Goal: Information Seeking & Learning: Learn about a topic

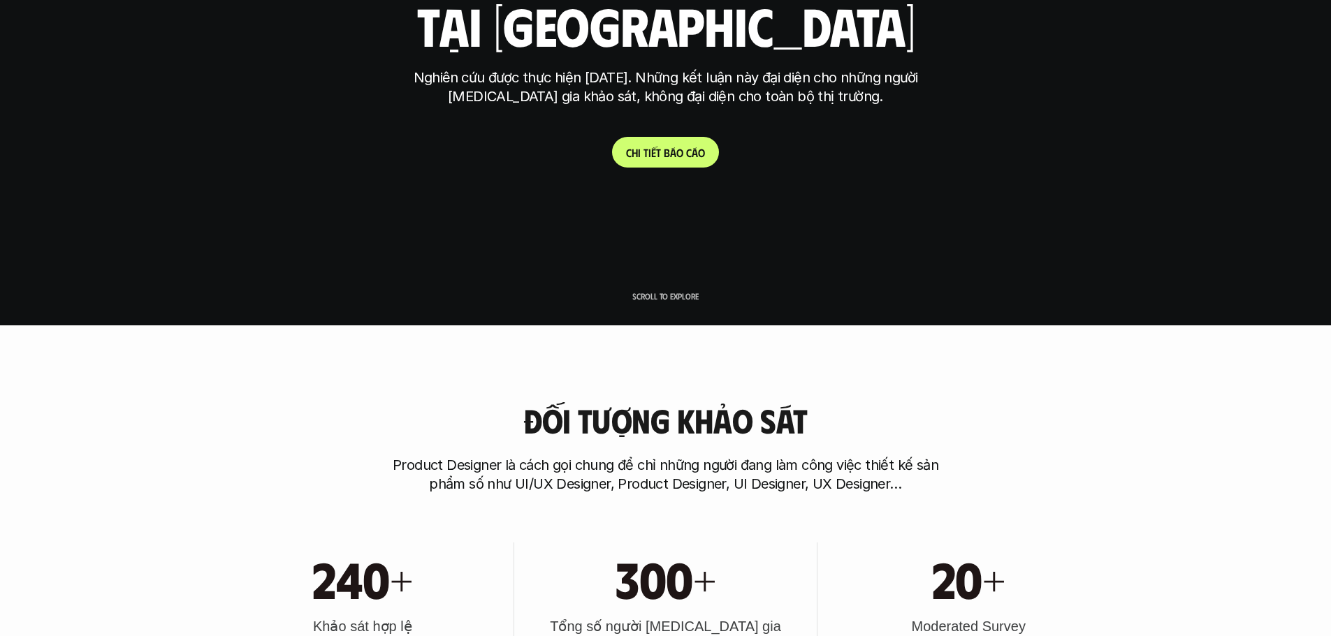
scroll to position [419, 0]
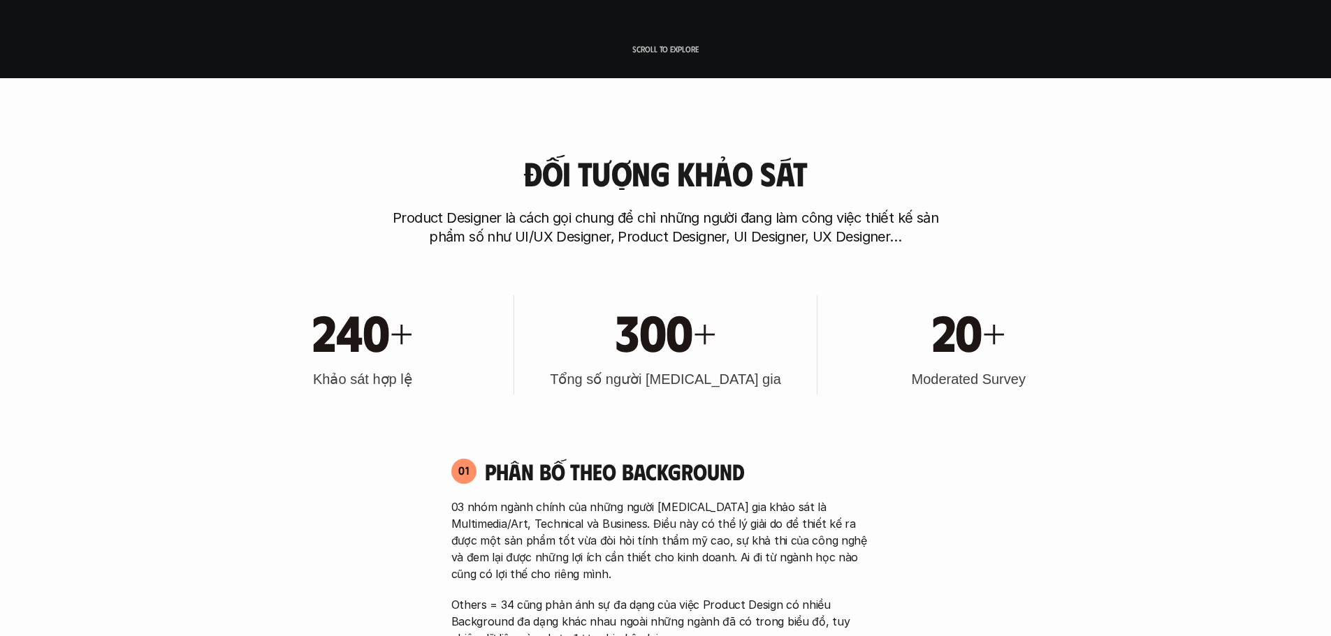
scroll to position [559, 0]
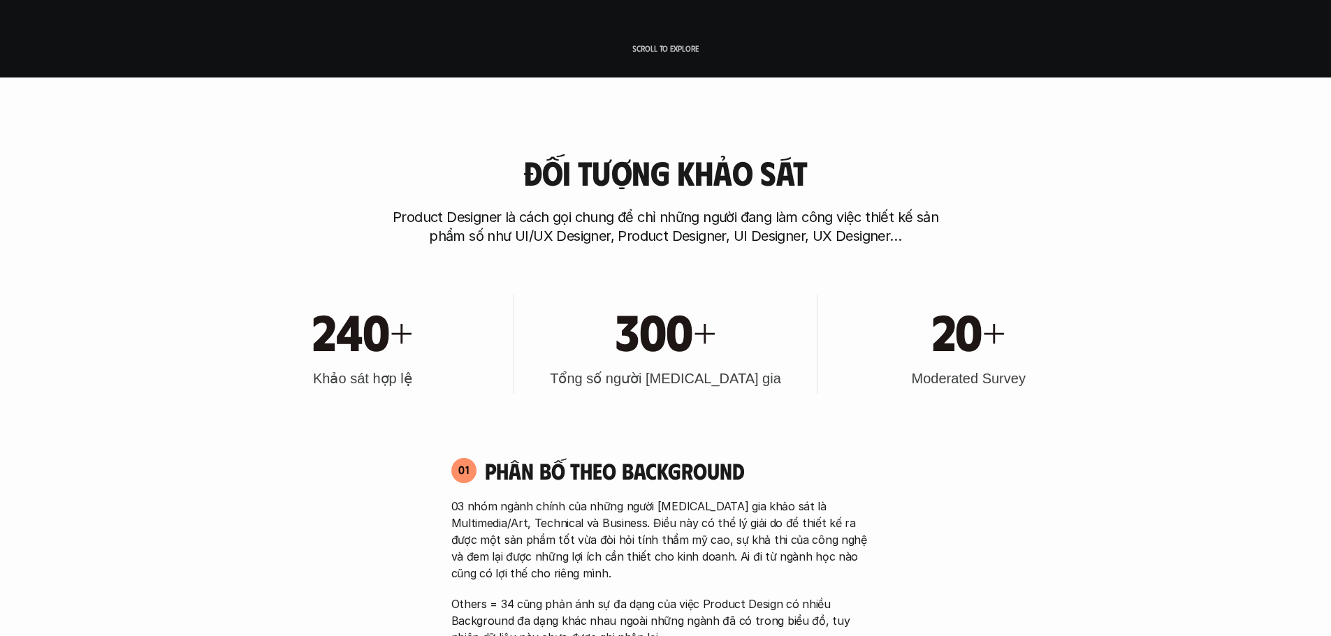
click at [856, 157] on div "Đối tượng khảo sát Product Designer là cách gọi chung để chỉ những người đang l…" at bounding box center [666, 200] width 894 height 92
drag, startPoint x: 856, startPoint y: 157, endPoint x: 826, endPoint y: 144, distance: 32.8
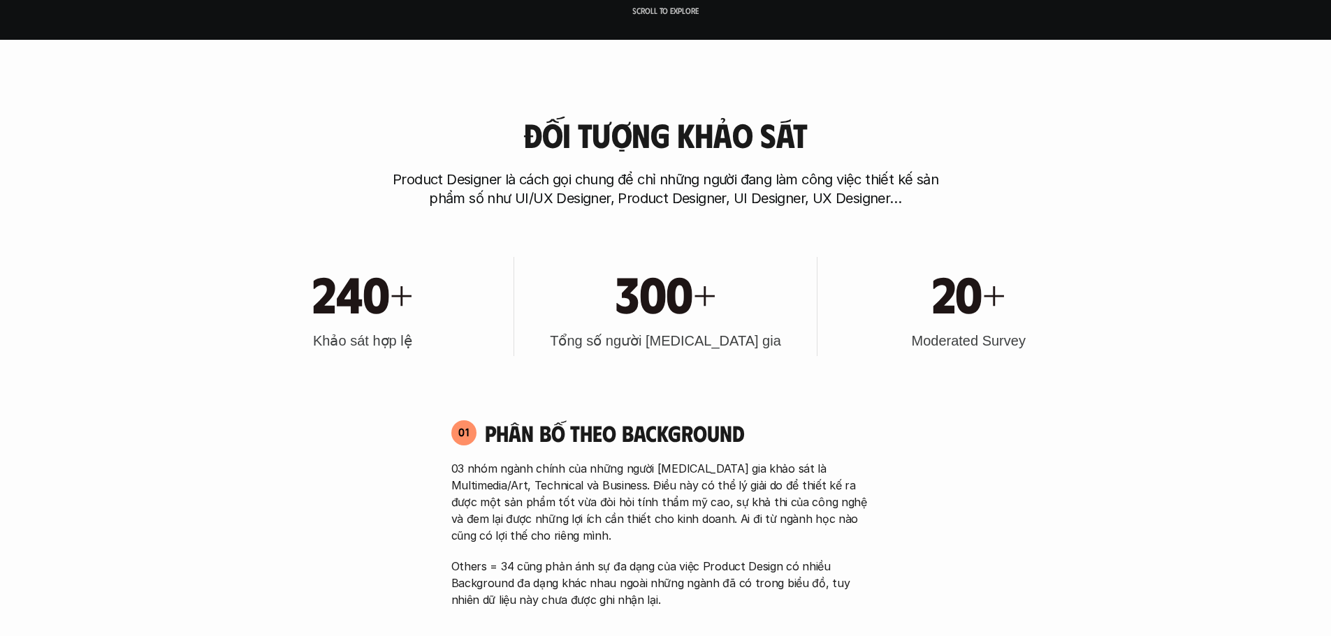
scroll to position [629, 0]
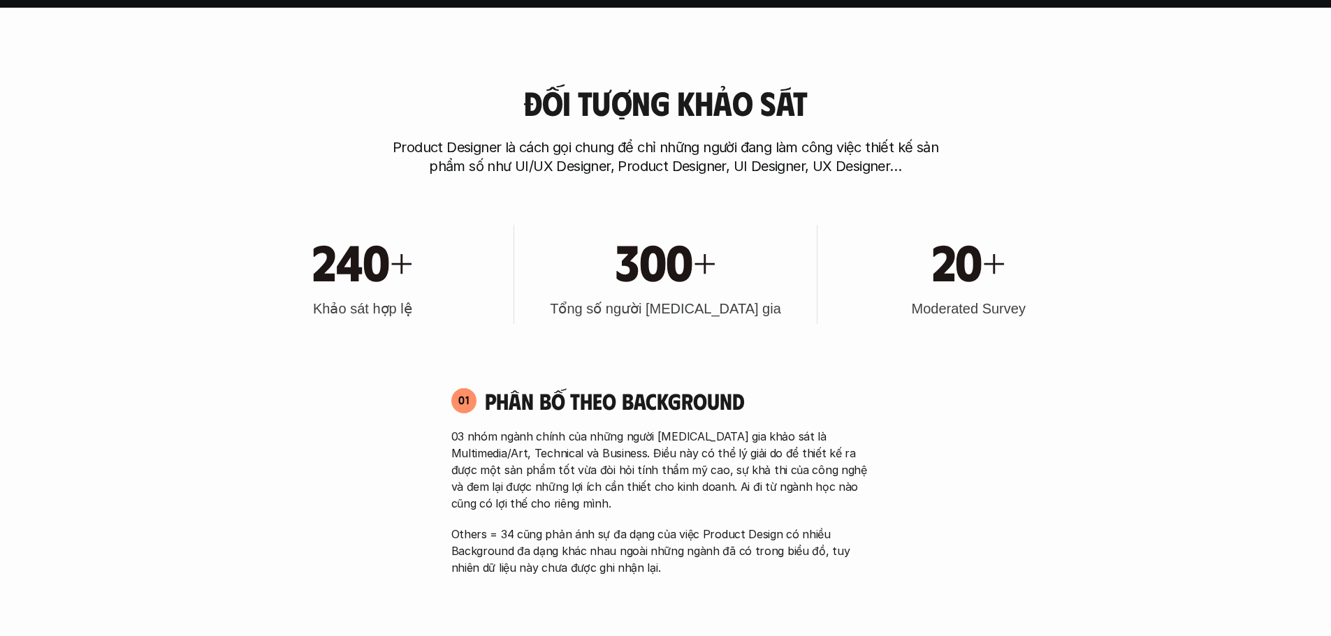
click at [979, 310] on h3 "Moderated Survey" at bounding box center [968, 309] width 114 height 20
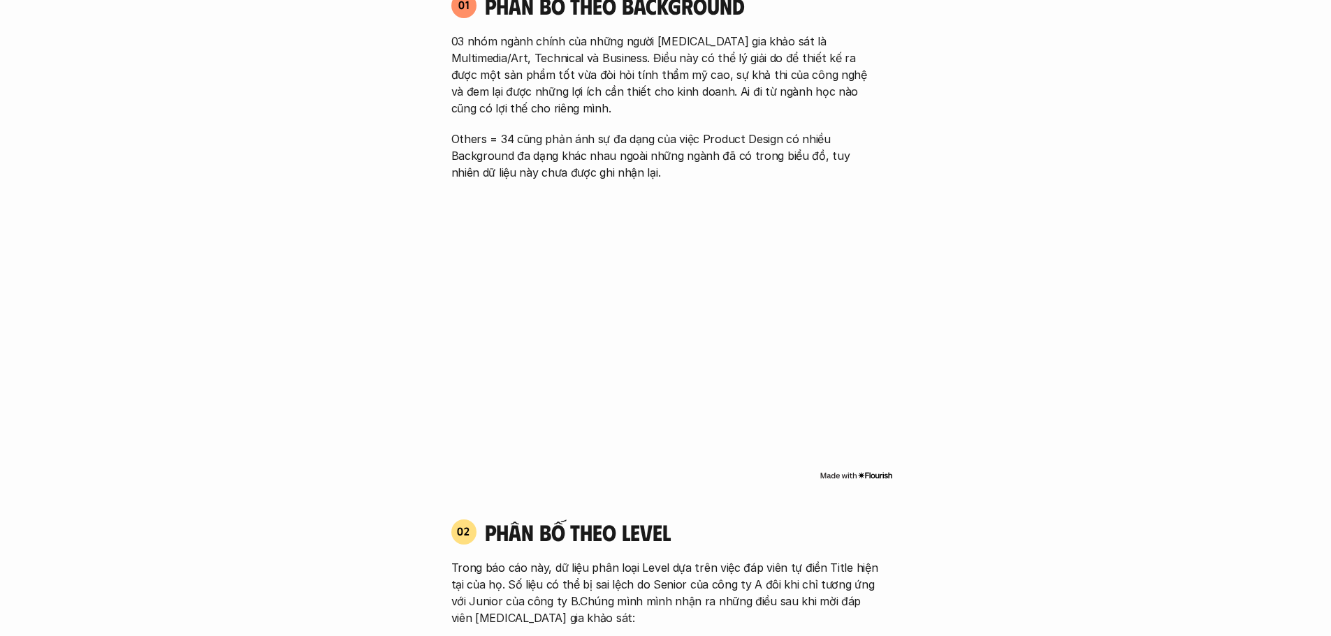
scroll to position [1118, 0]
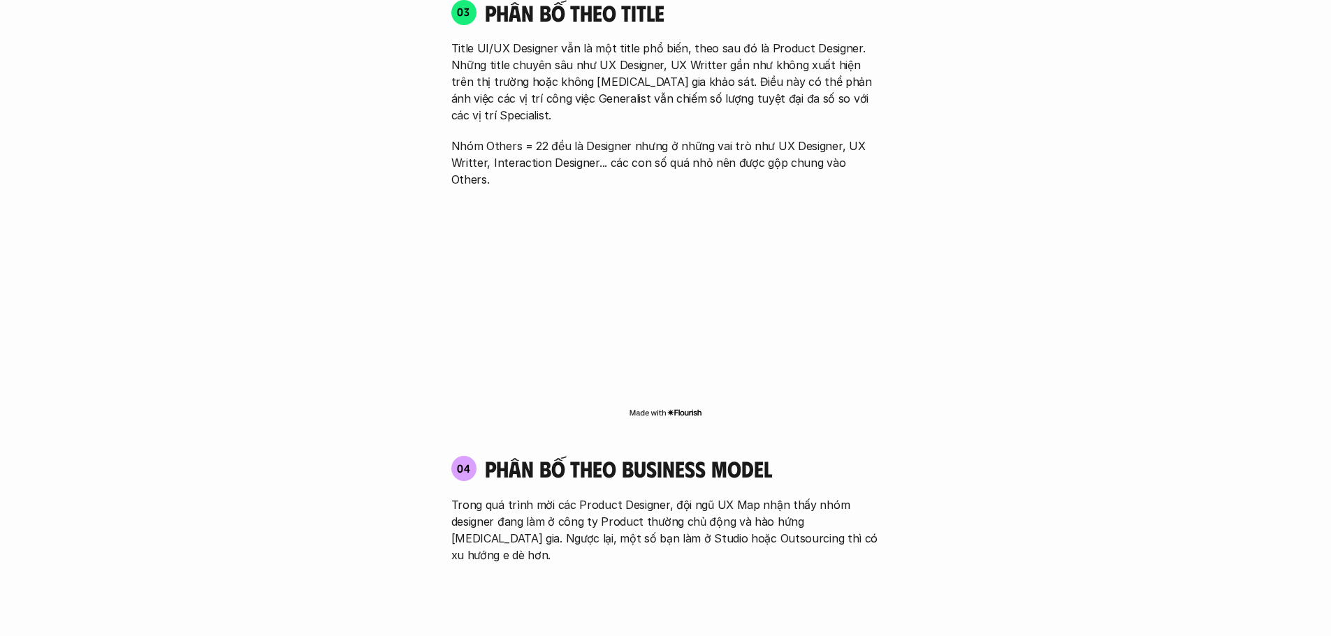
scroll to position [2235, 0]
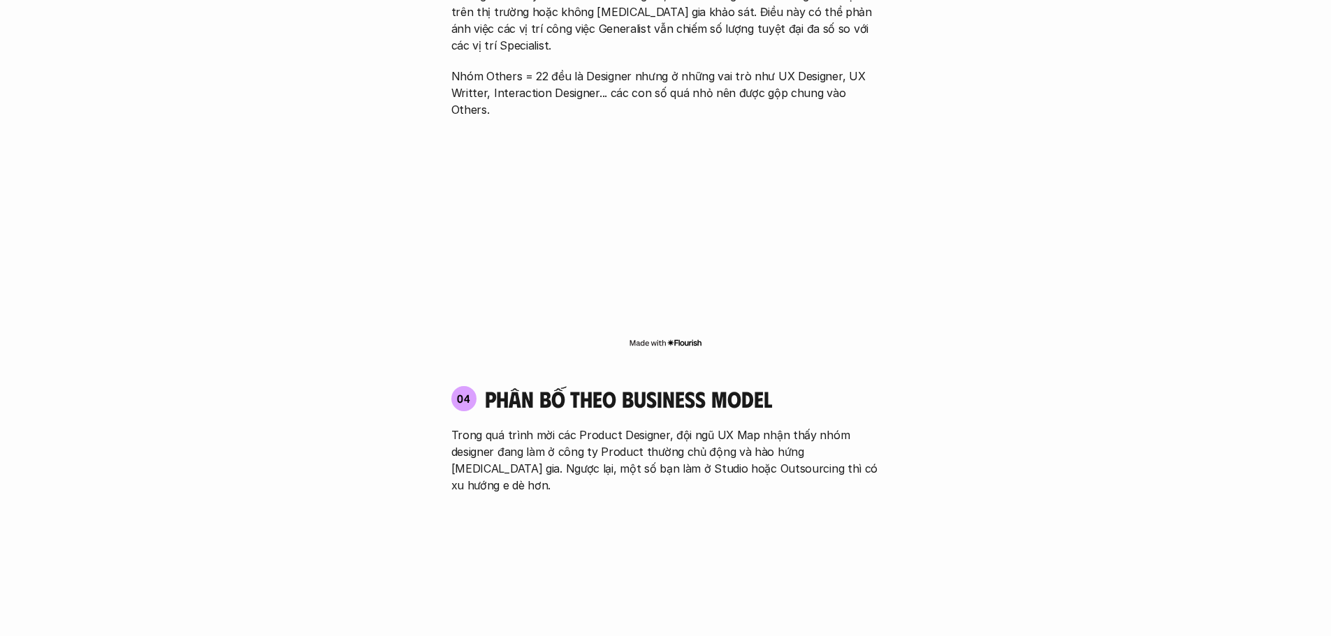
click at [1037, 352] on div "01 Phân bố theo background 03 nhóm ngành chính của những người [MEDICAL_DATA] g…" at bounding box center [666, 43] width 894 height 2555
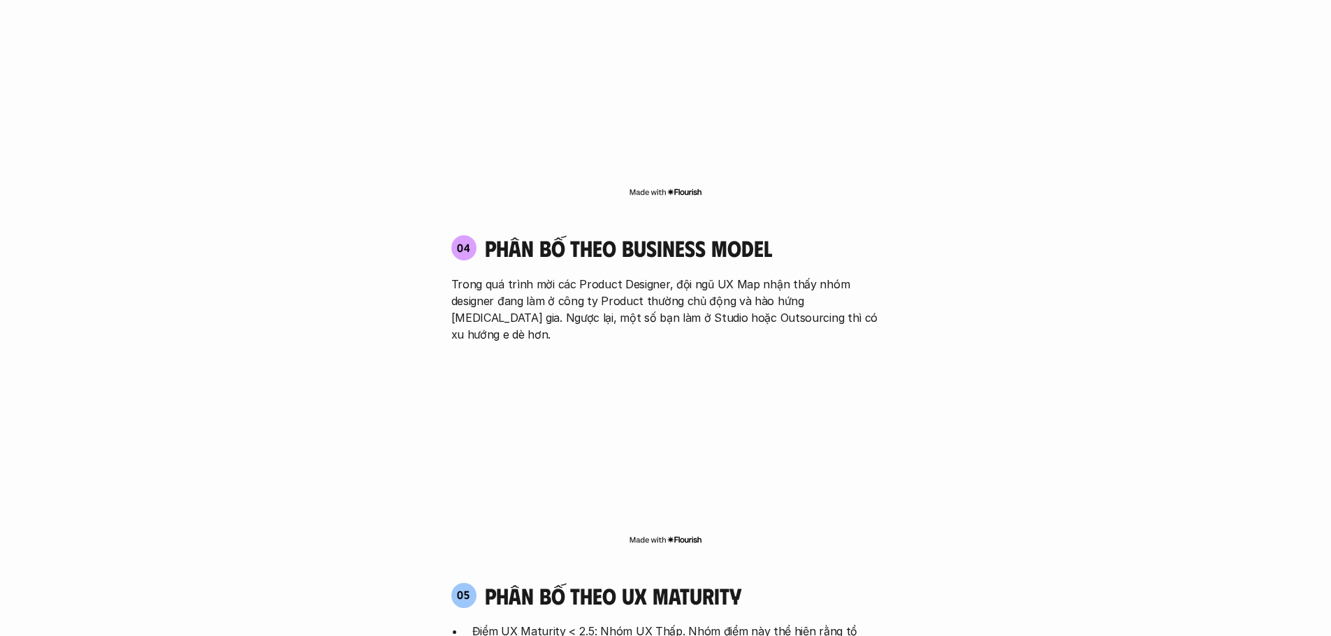
scroll to position [2515, 0]
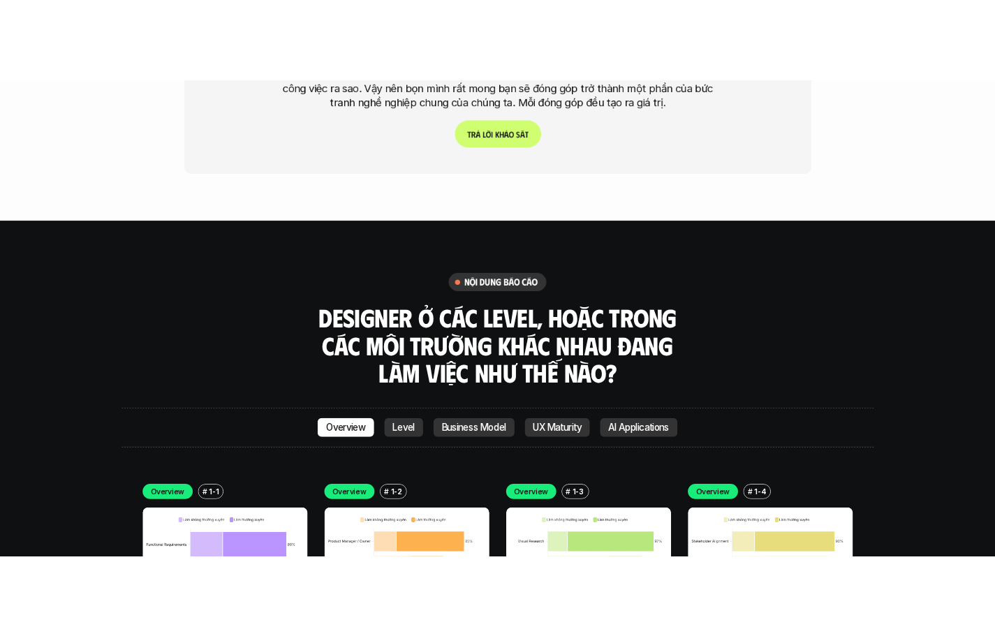
scroll to position [3842, 0]
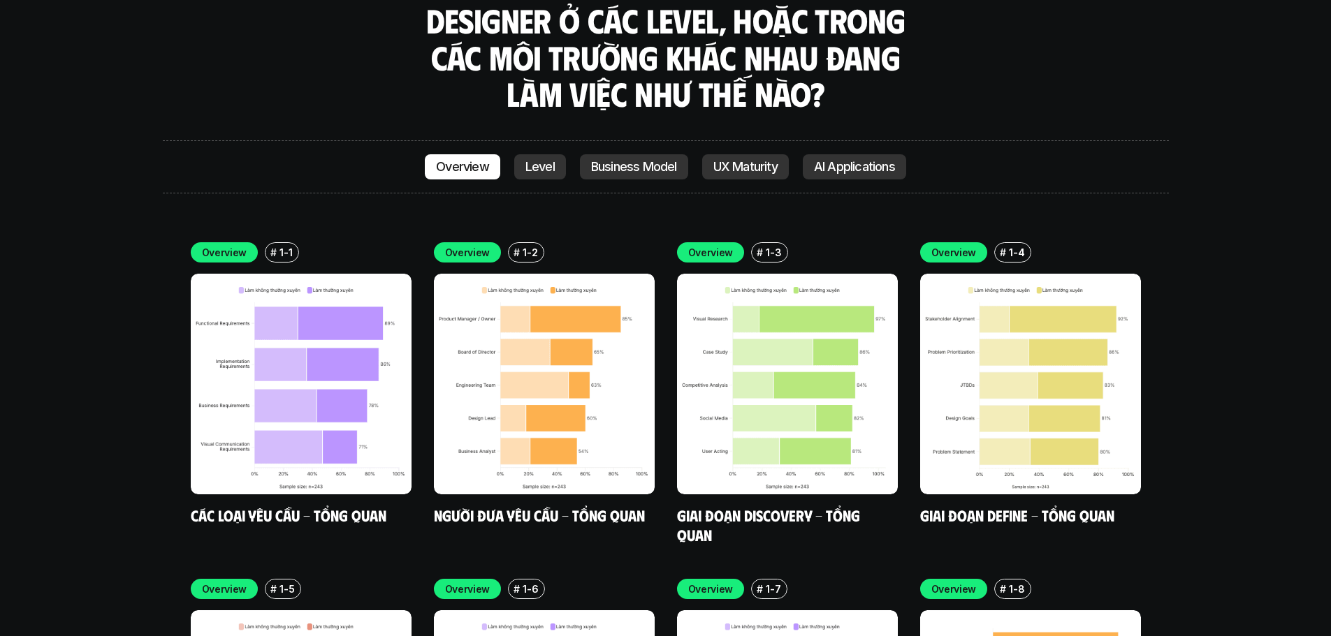
scroll to position [3986, 0]
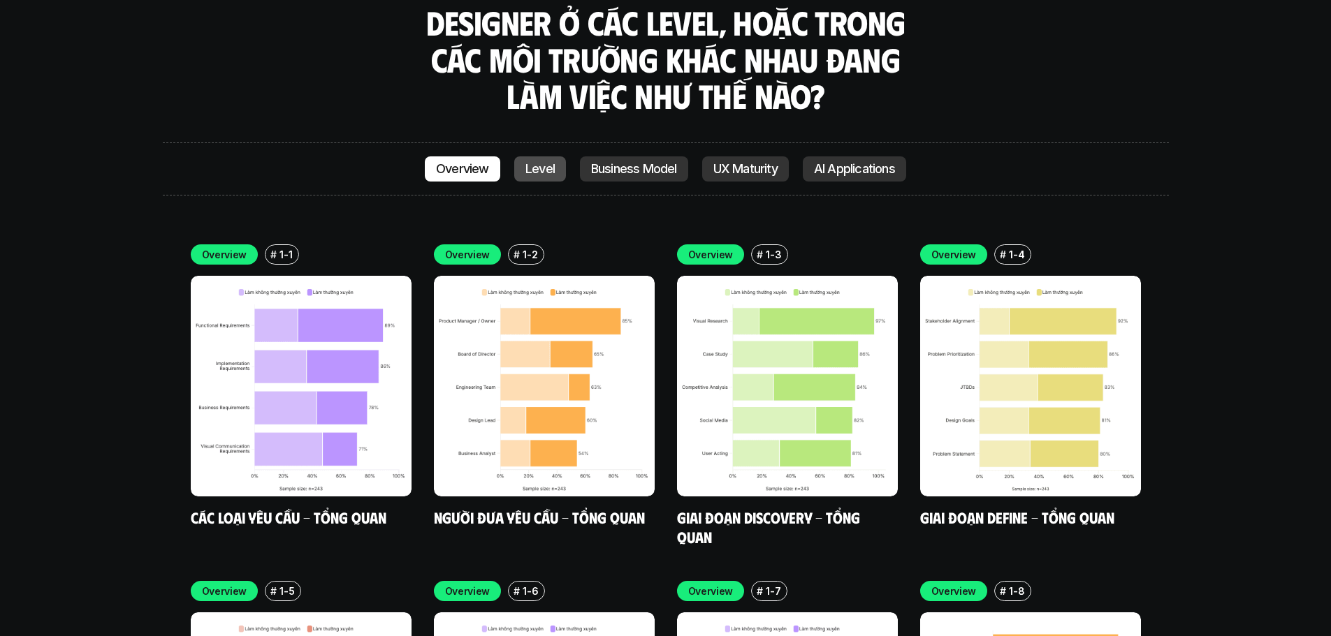
click at [538, 156] on link "Level" at bounding box center [540, 168] width 52 height 25
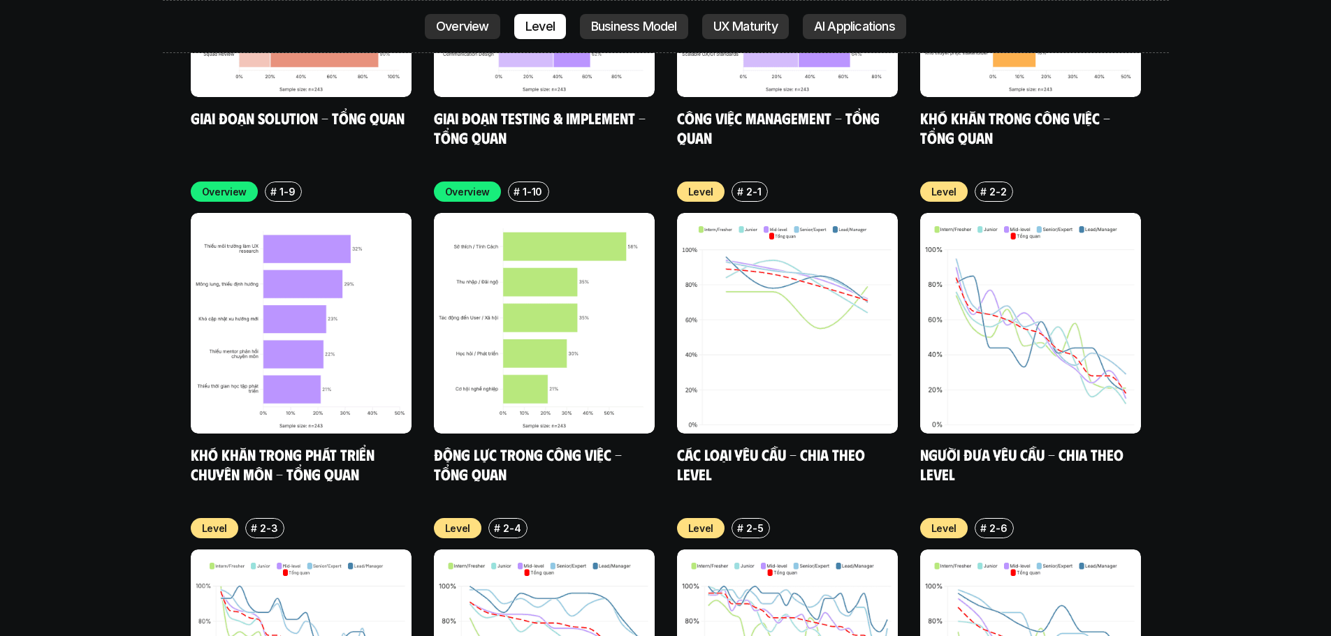
scroll to position [4774, 0]
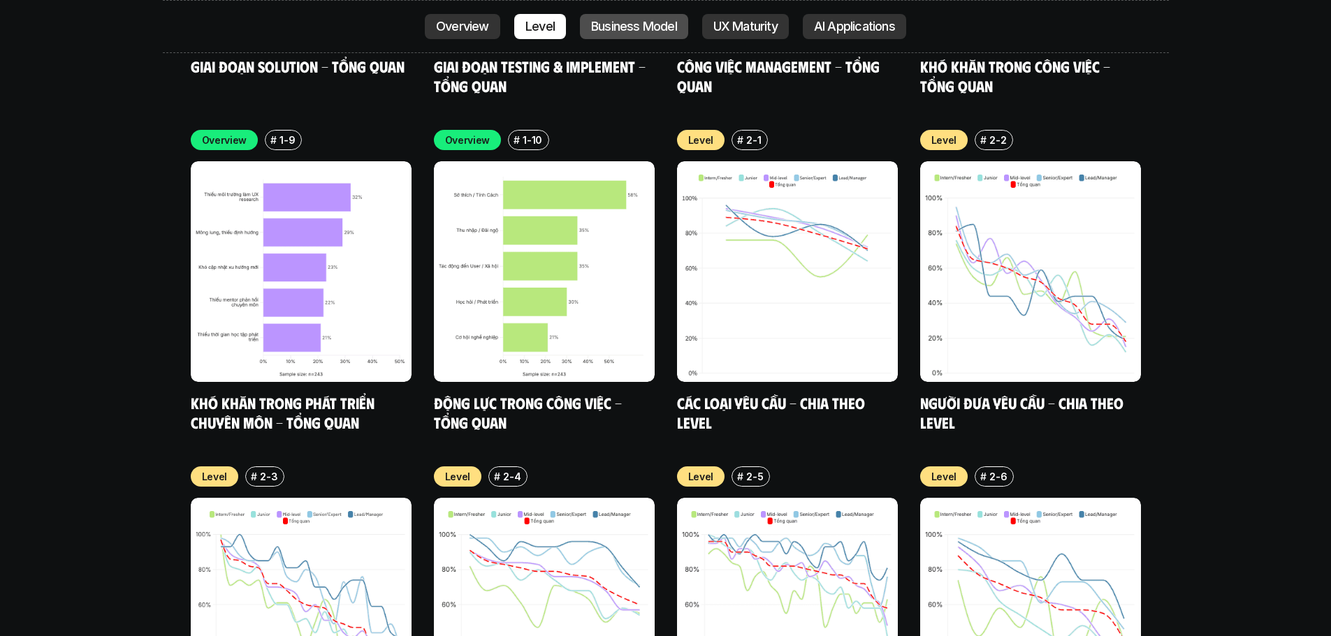
click at [641, 34] on link "Business Model" at bounding box center [634, 26] width 108 height 25
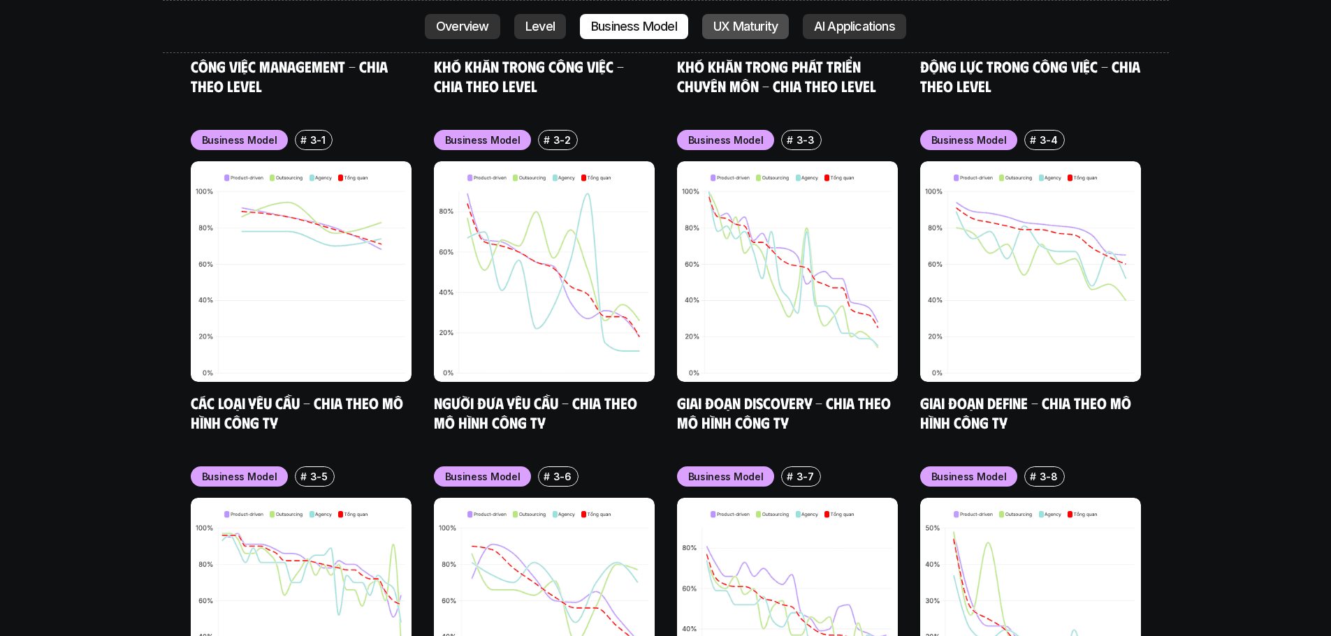
click at [743, 28] on p "UX Maturity" at bounding box center [745, 27] width 64 height 14
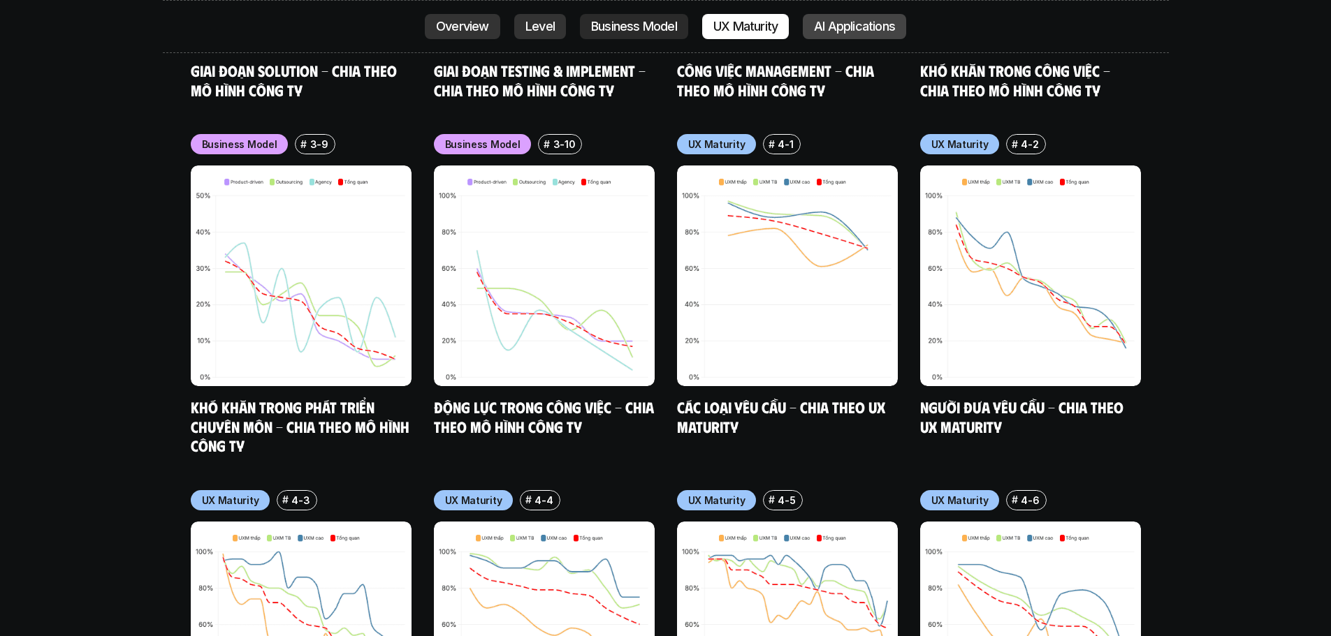
scroll to position [6458, 0]
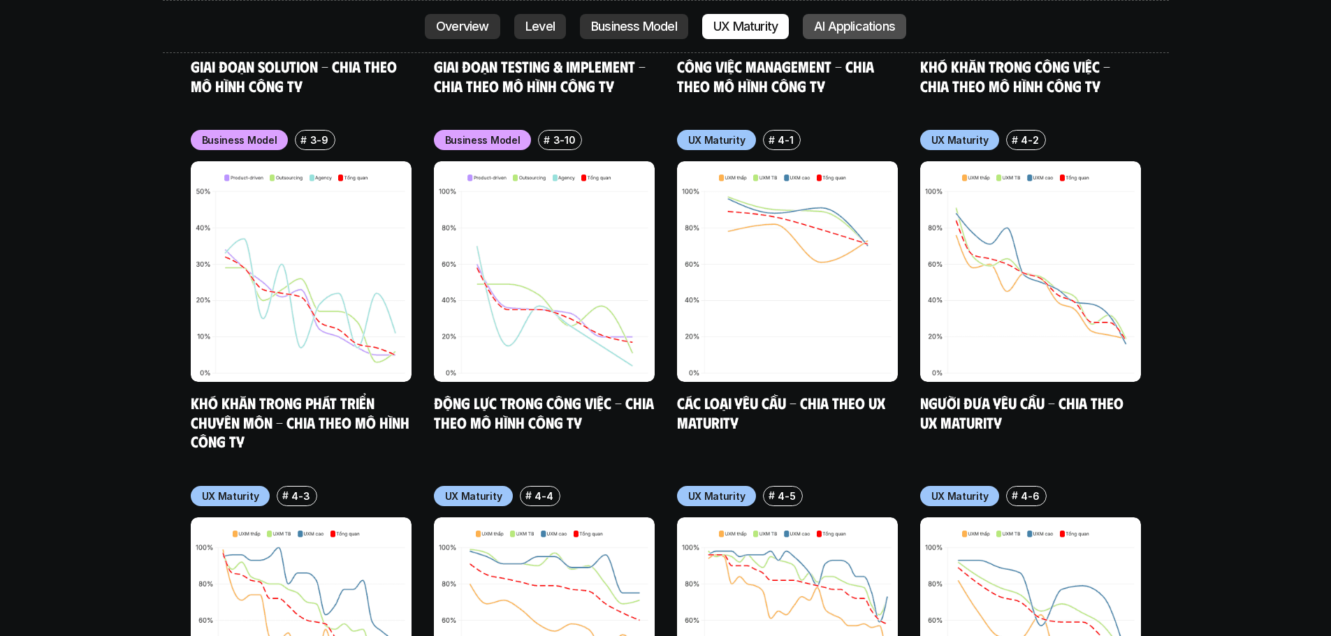
click at [840, 23] on p "AI Applications" at bounding box center [854, 27] width 81 height 14
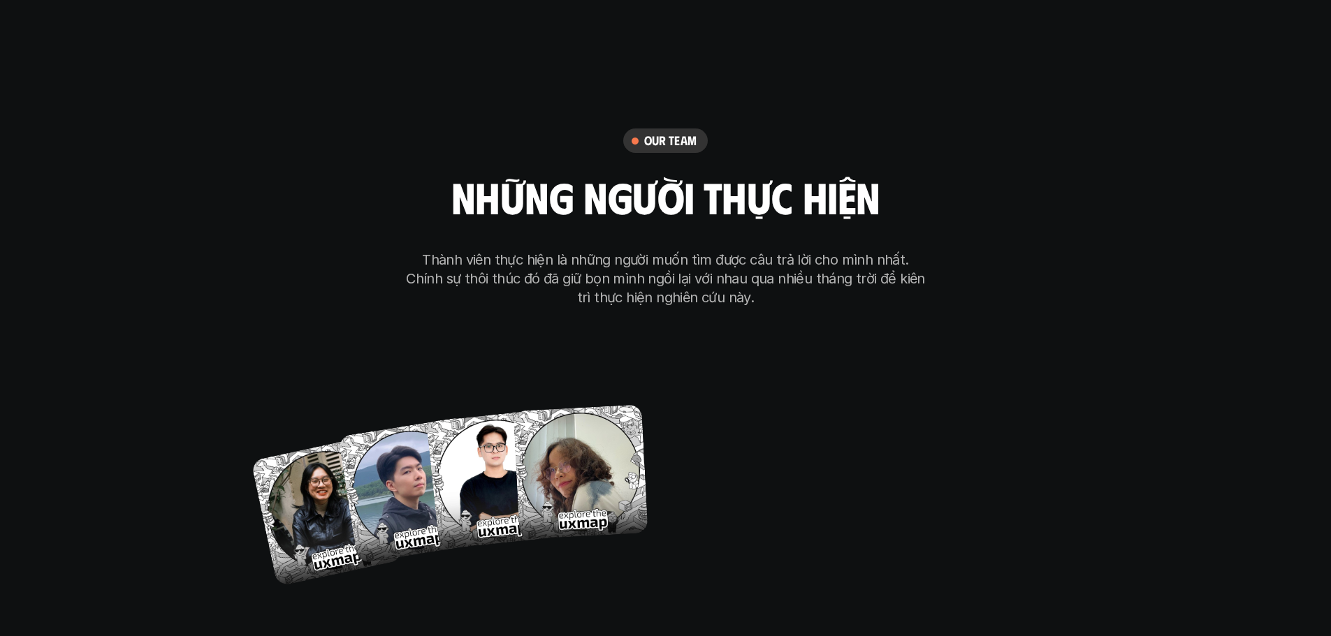
scroll to position [7995, 0]
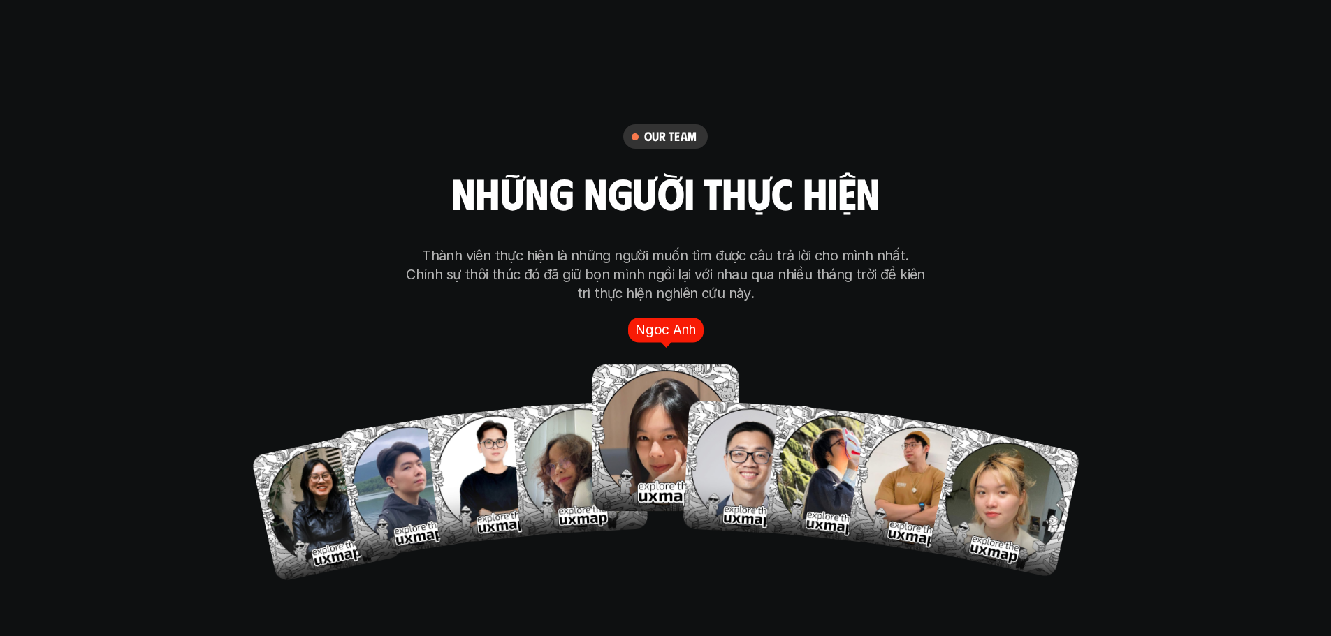
click at [638, 390] on img at bounding box center [665, 438] width 147 height 147
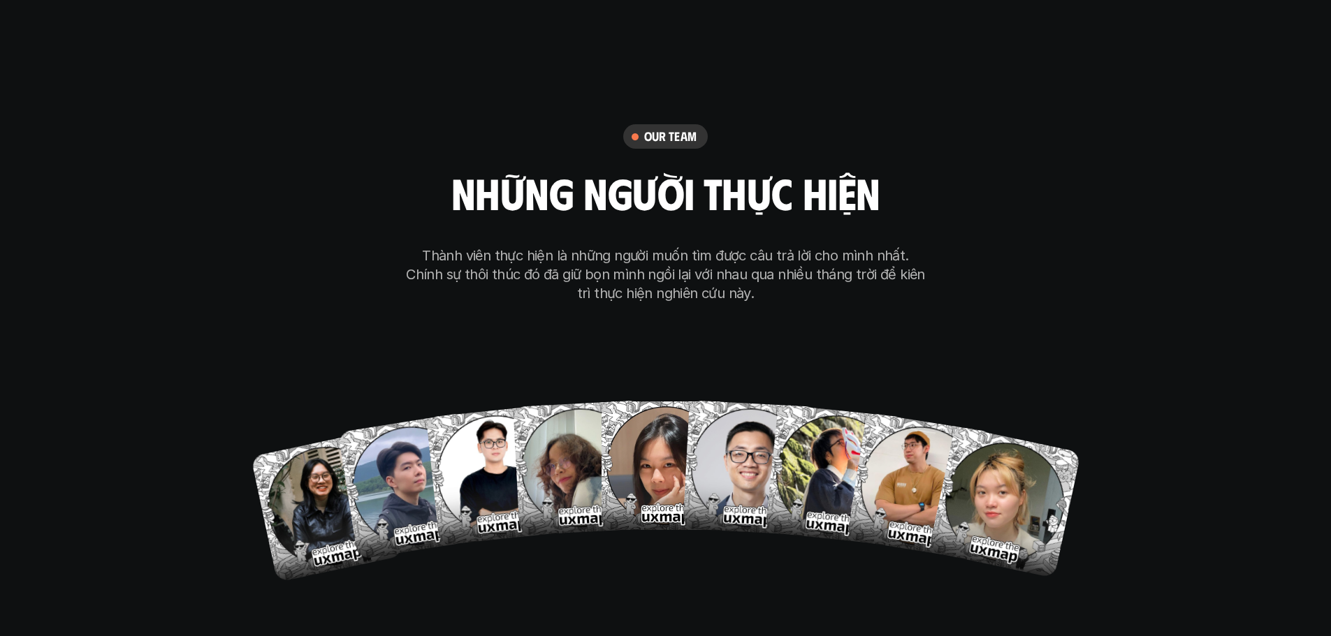
click at [384, 207] on div "our team những người thực hiện Thành viên thực hiện là những người muốn tìm đượ…" at bounding box center [665, 350] width 699 height 703
drag, startPoint x: 384, startPoint y: 205, endPoint x: 483, endPoint y: 205, distance: 98.5
click at [479, 205] on div "our team những người thực hiện Thành viên thực hiện là những người muốn tìm đượ…" at bounding box center [665, 350] width 699 height 703
click at [638, 247] on p "Thành viên thực hiện là những người muốn tìm được câu trả lời cho mình nhất. Ch…" at bounding box center [666, 275] width 524 height 57
drag, startPoint x: 423, startPoint y: 196, endPoint x: 624, endPoint y: 196, distance: 200.5
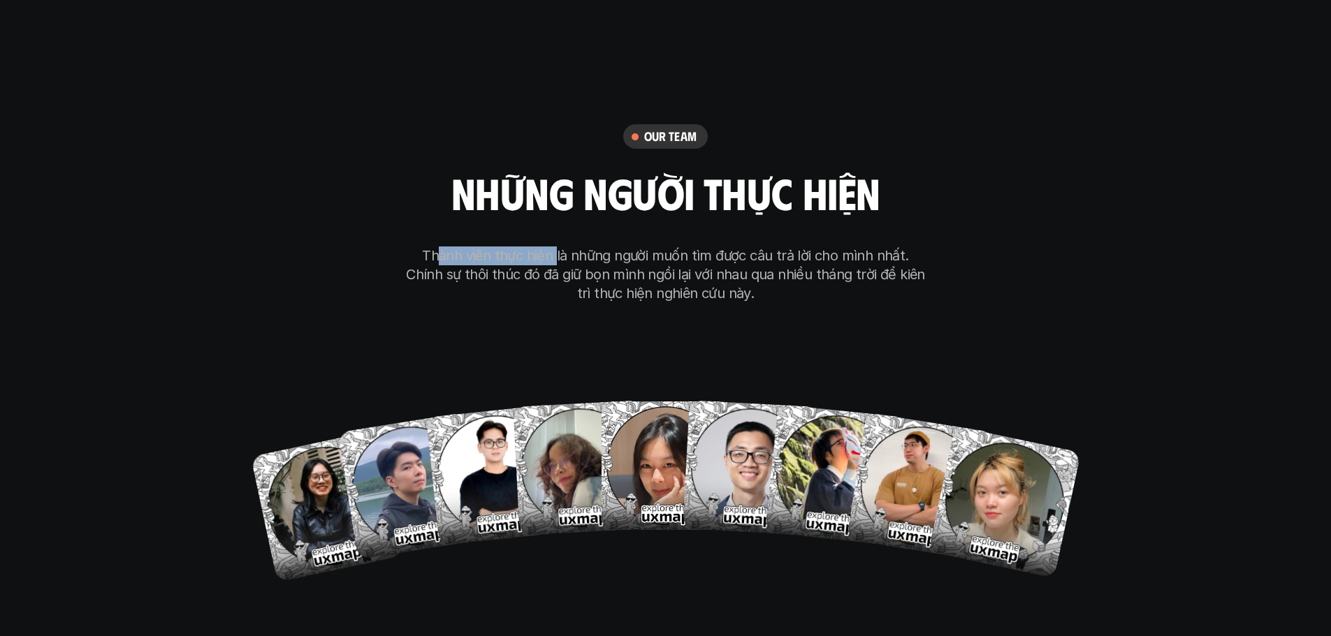
click at [574, 247] on p "Thành viên thực hiện là những người muốn tìm được câu trả lời cho mình nhất. Ch…" at bounding box center [666, 275] width 524 height 57
click at [744, 247] on p "Thành viên thực hiện là những người muốn tìm được câu trả lời cho mình nhất. Ch…" at bounding box center [666, 275] width 524 height 57
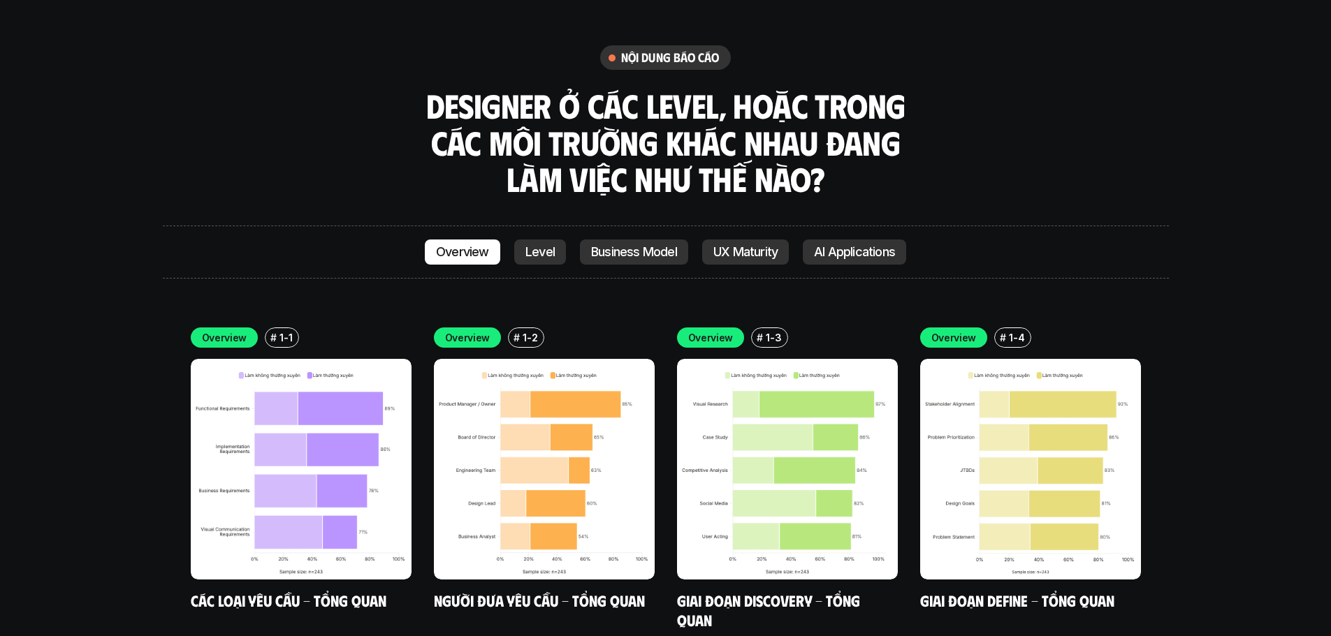
scroll to position [3899, 0]
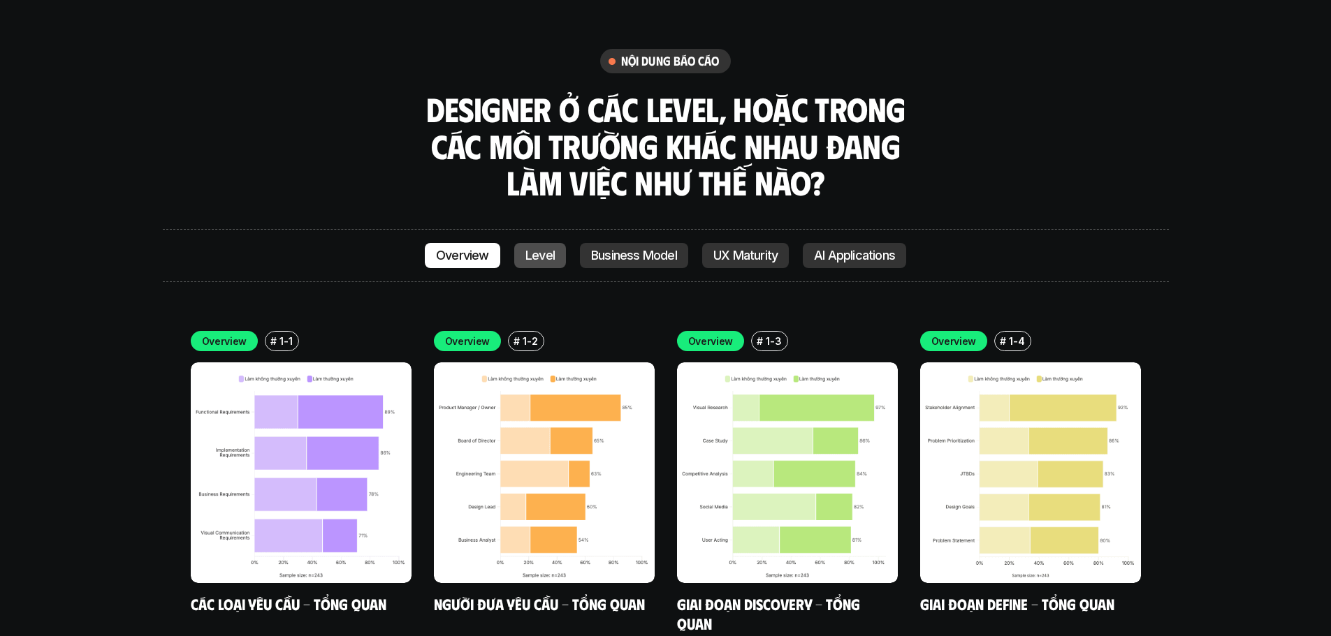
click at [527, 249] on p "Level" at bounding box center [539, 256] width 29 height 14
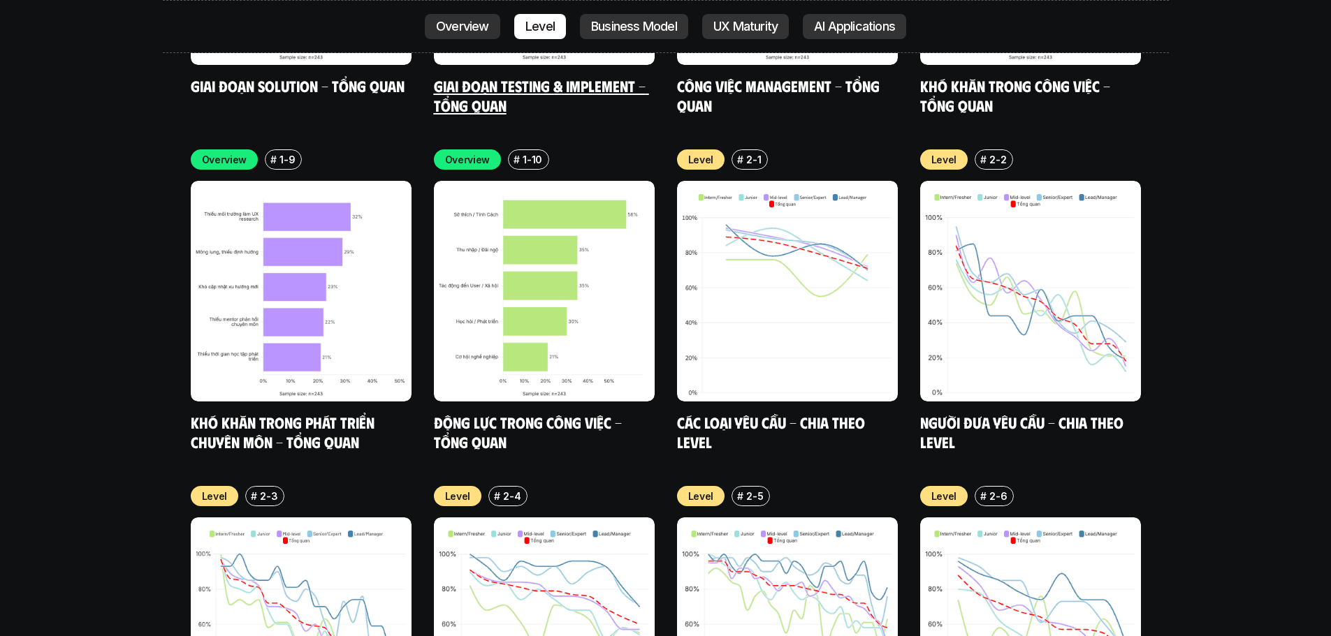
scroll to position [4774, 0]
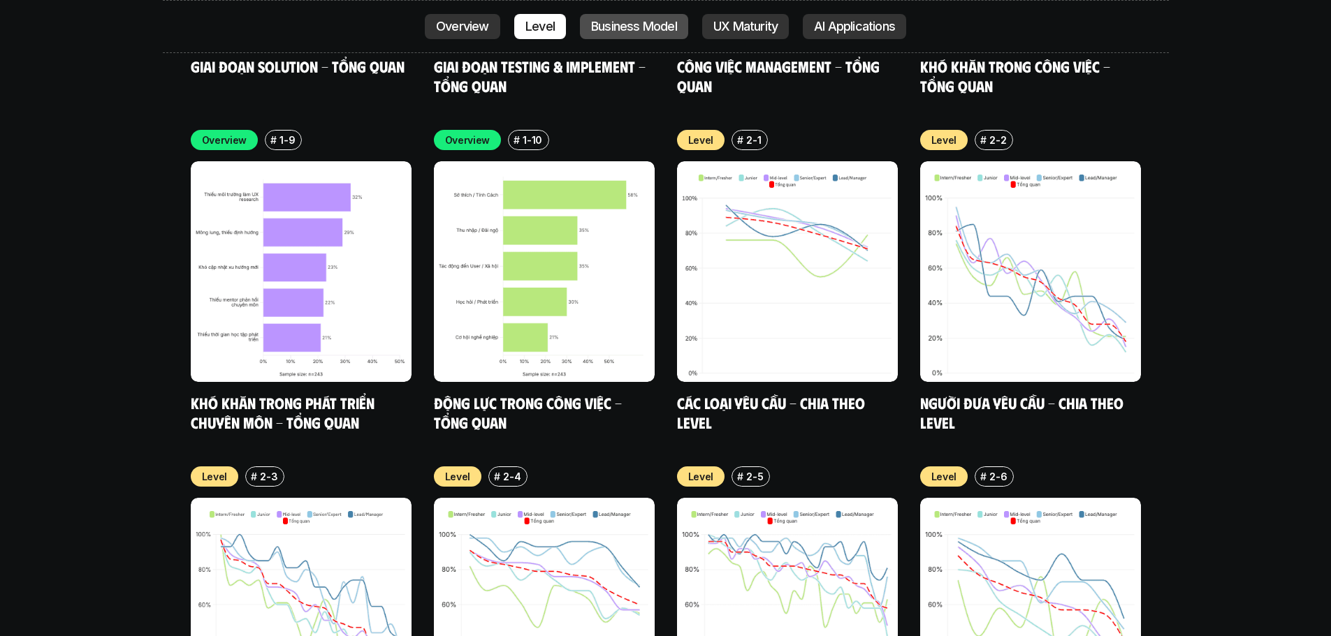
click at [616, 30] on p "Business Model" at bounding box center [634, 27] width 86 height 14
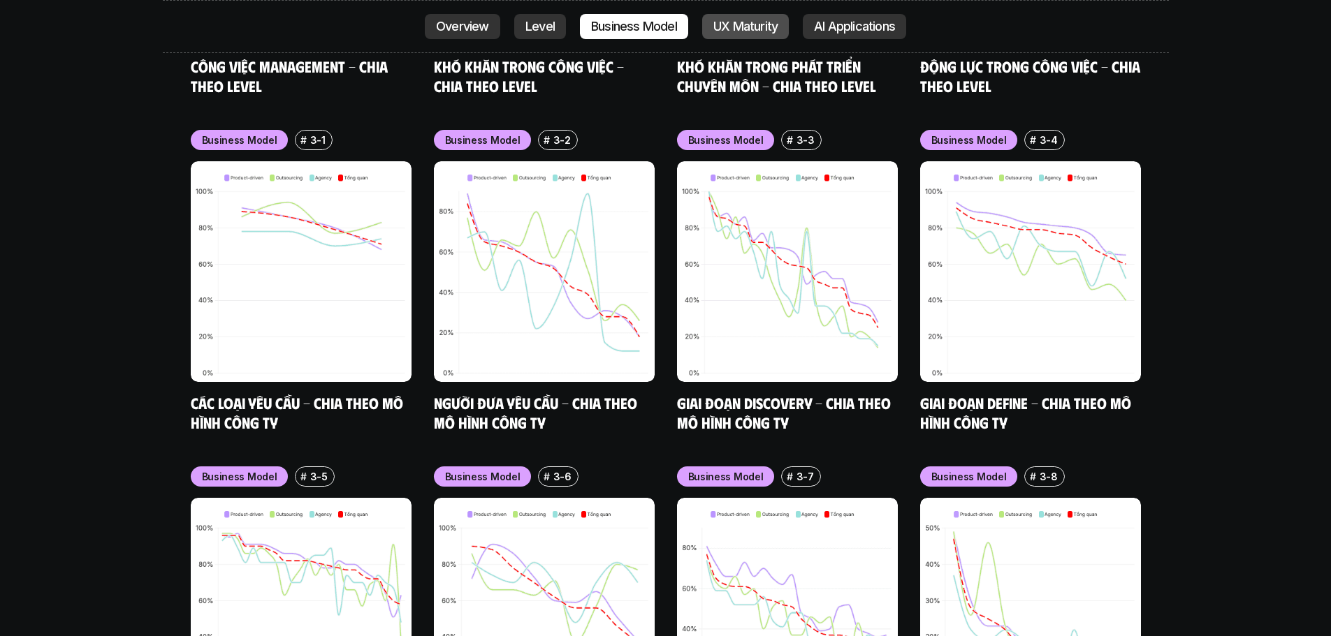
click at [750, 30] on p "UX Maturity" at bounding box center [745, 27] width 64 height 14
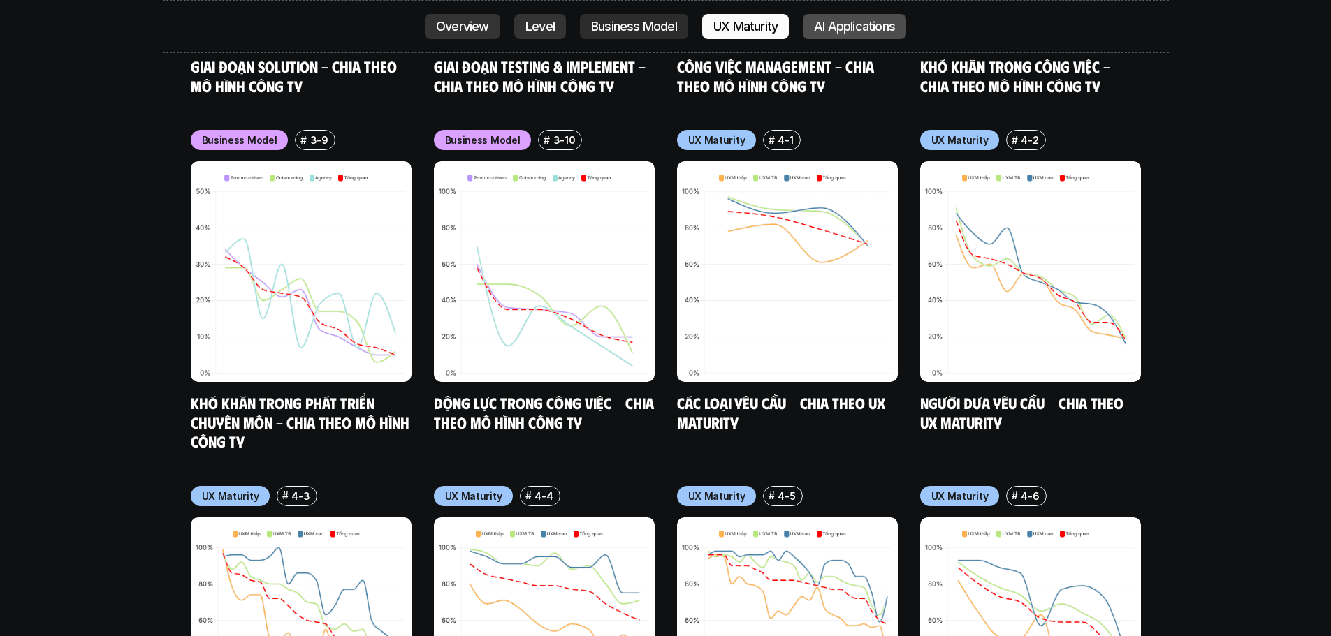
click at [866, 28] on p "AI Applications" at bounding box center [854, 27] width 81 height 14
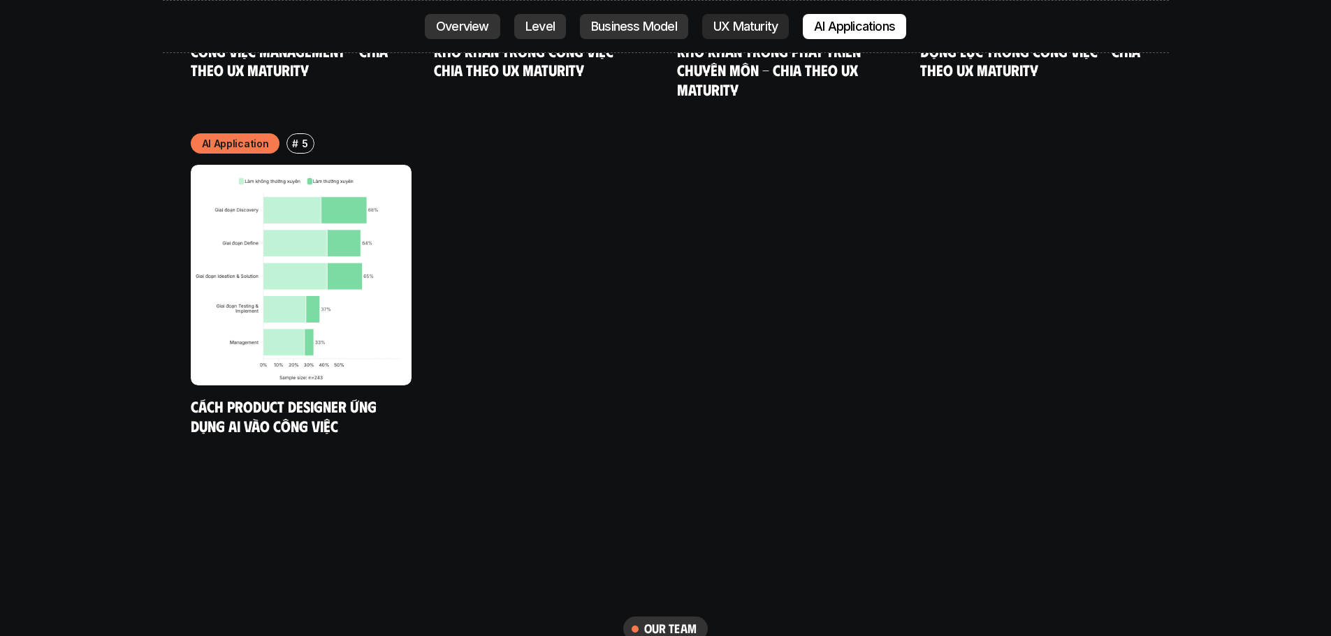
scroll to position [7506, 0]
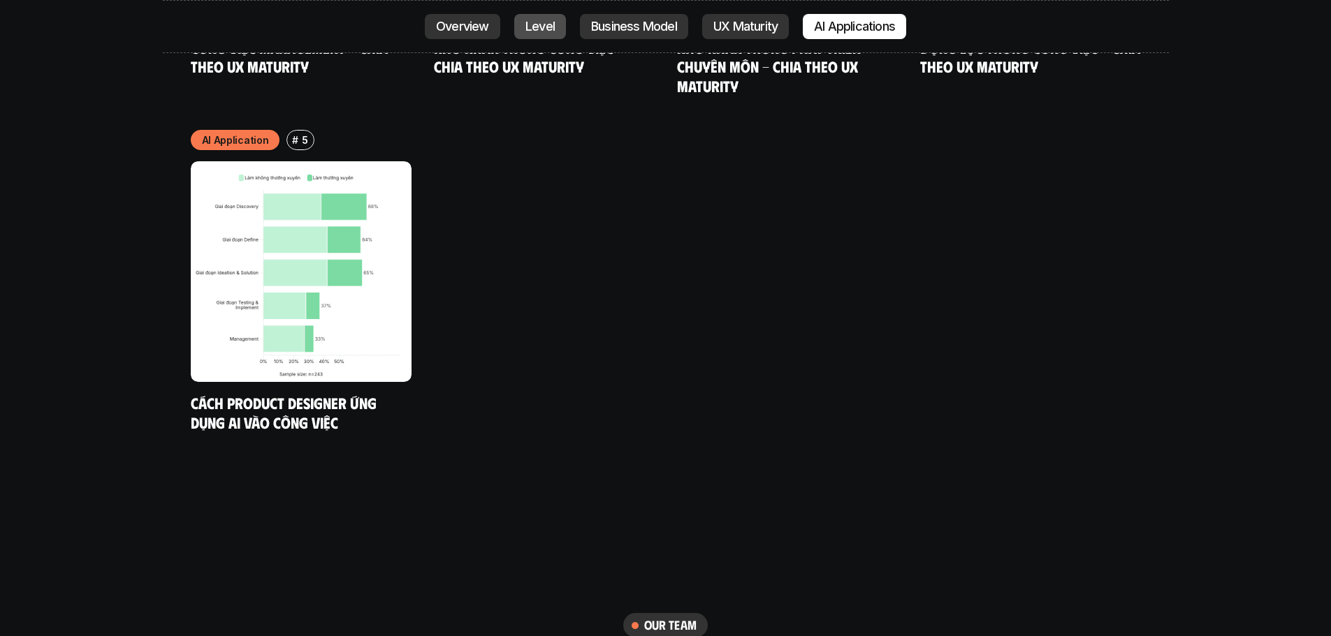
click at [549, 29] on p "Level" at bounding box center [539, 27] width 29 height 14
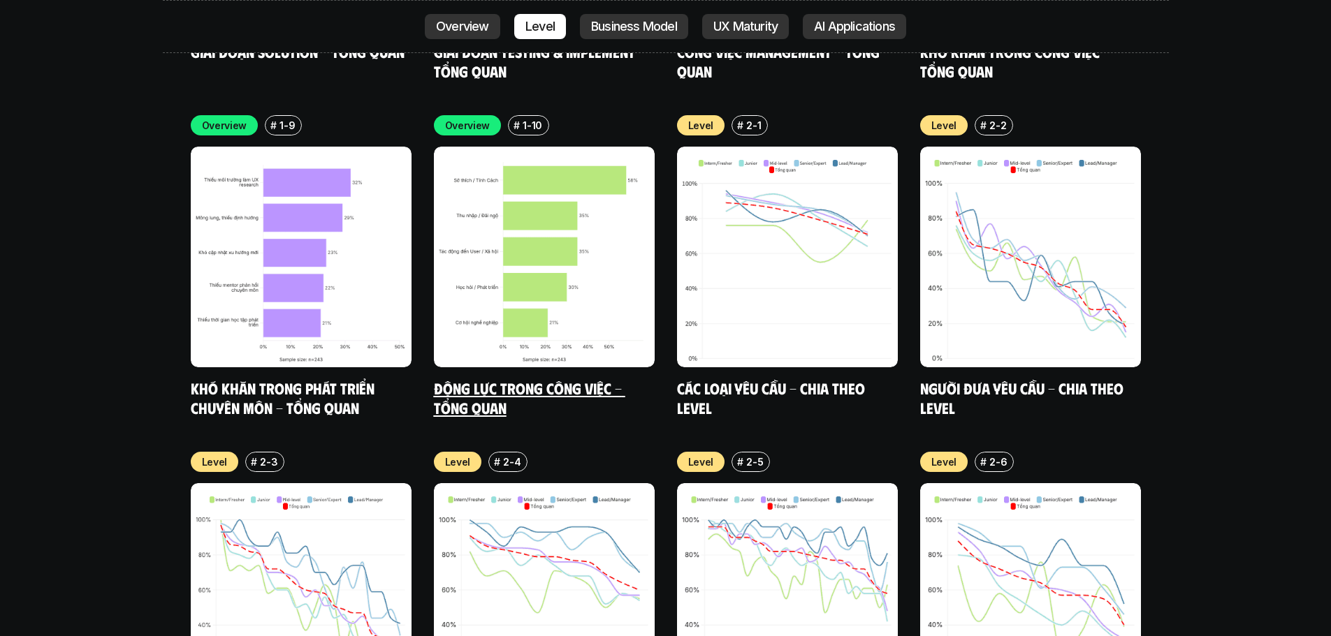
scroll to position [4774, 0]
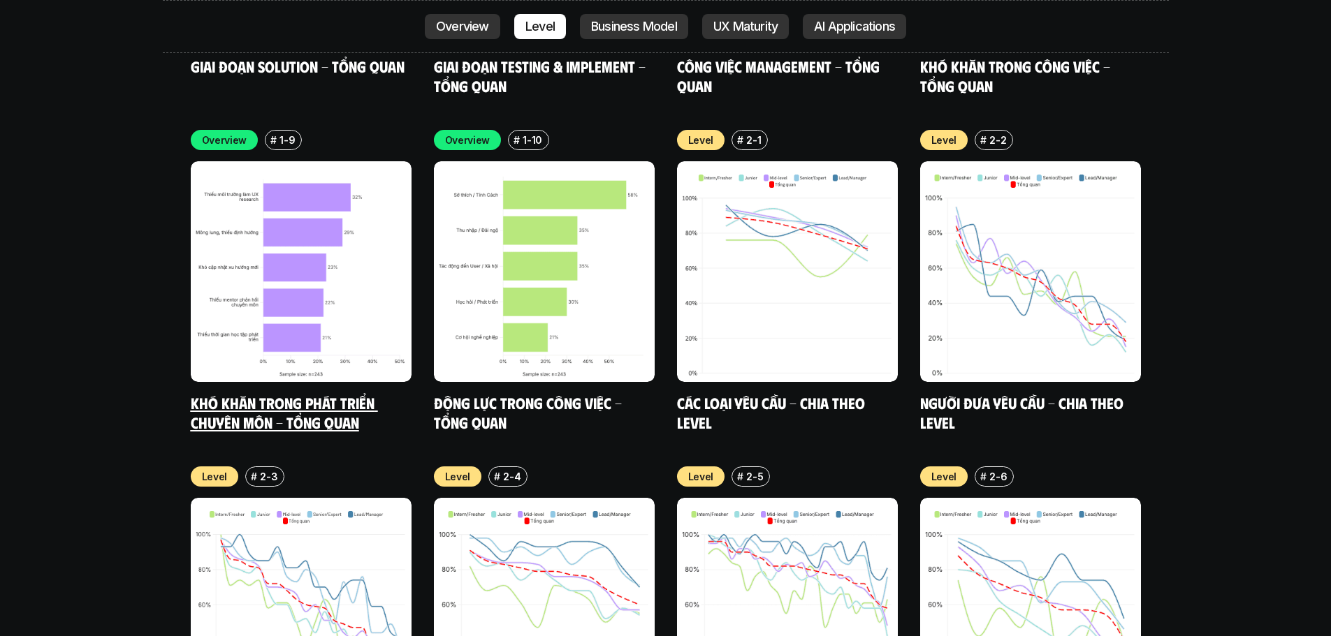
click at [342, 258] on img at bounding box center [301, 271] width 221 height 221
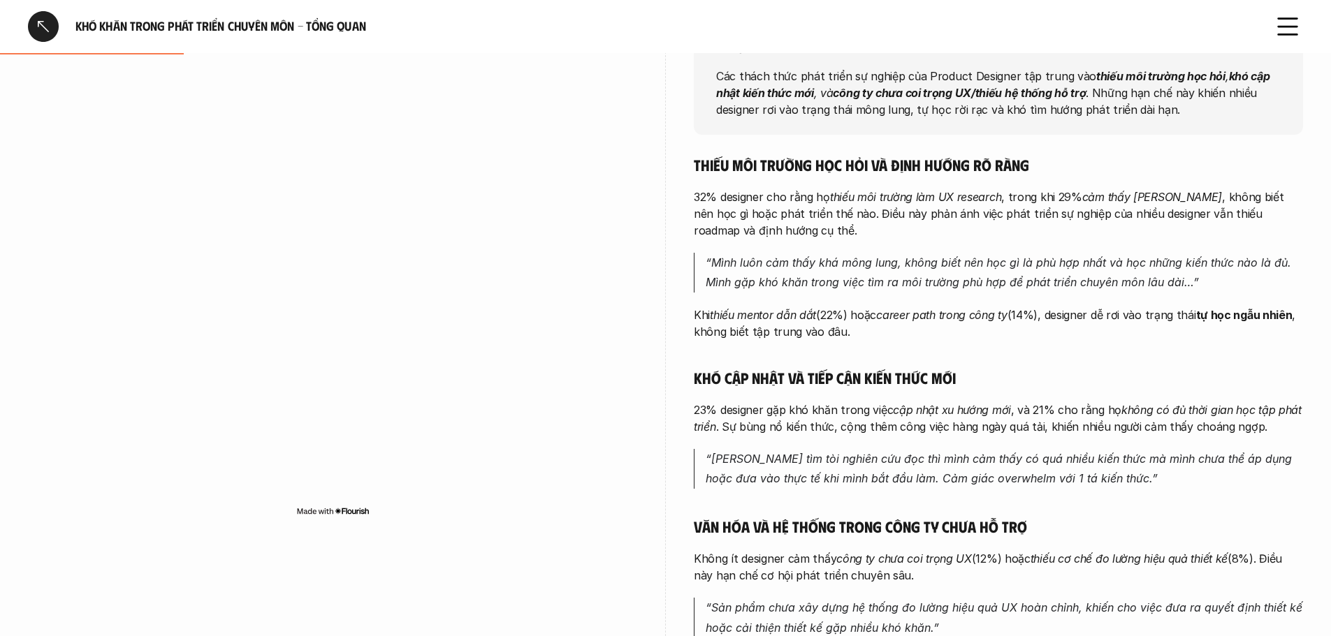
scroll to position [210, 0]
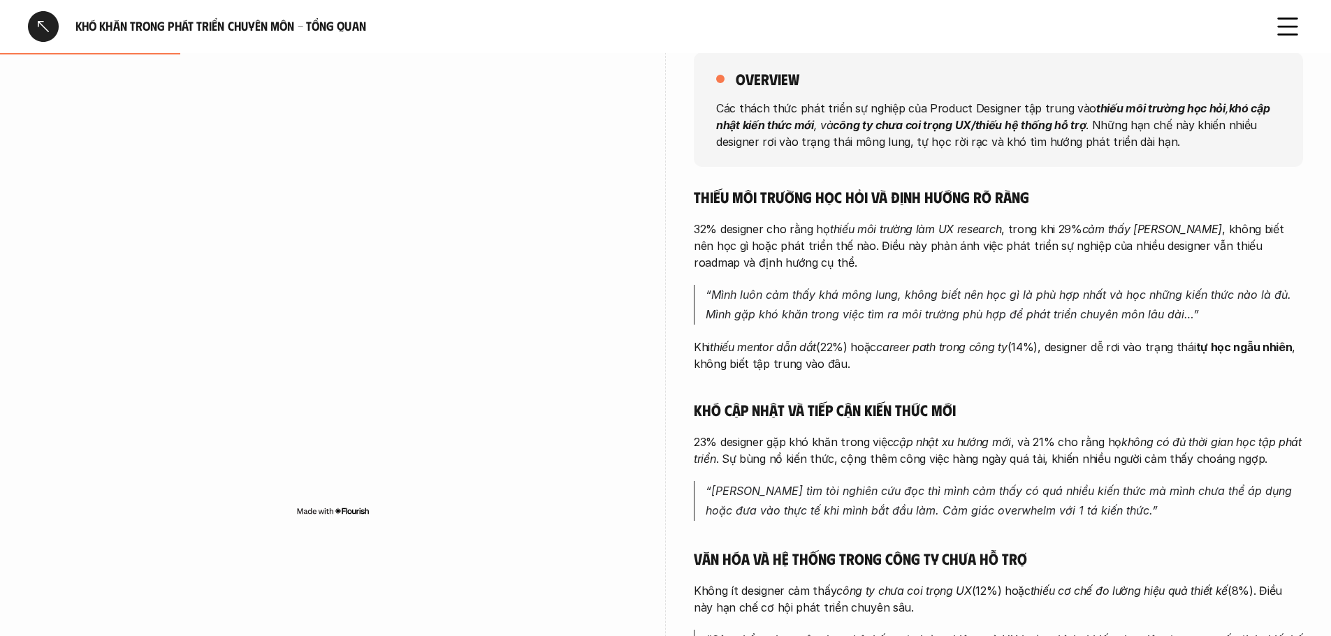
click at [650, 277] on div "overview Các thách thức phát triển sự nghiệp của Product Designer tập trung vào…" at bounding box center [665, 388] width 1275 height 743
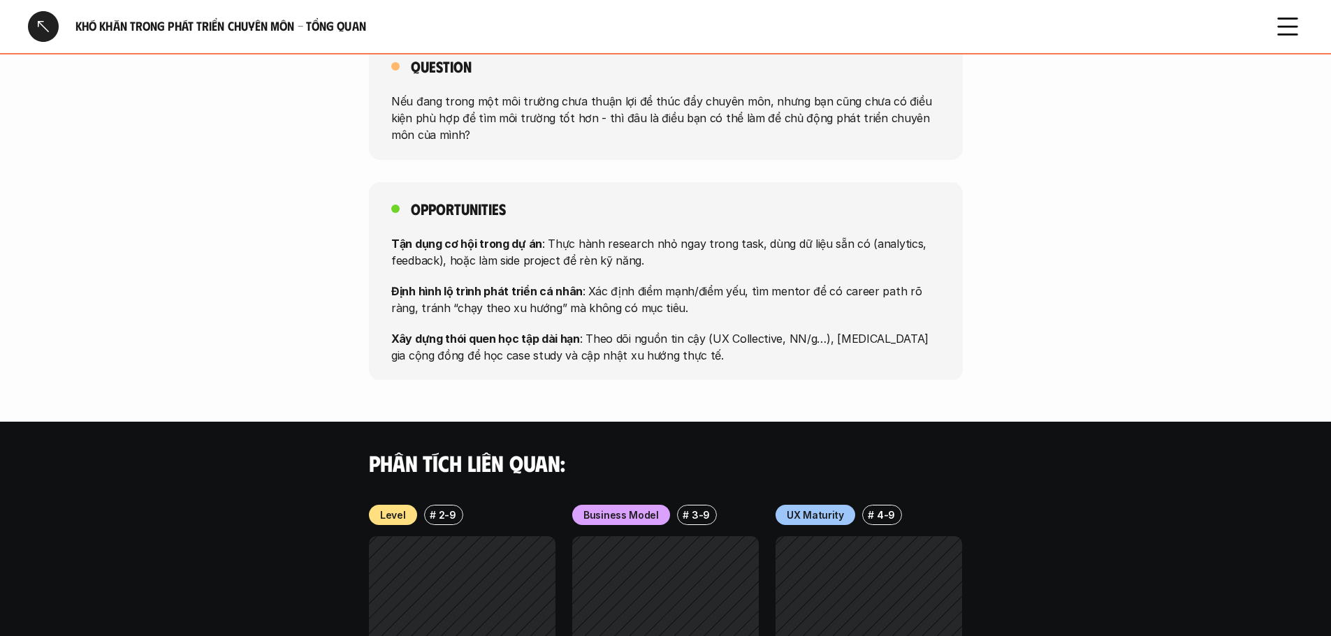
scroll to position [926, 0]
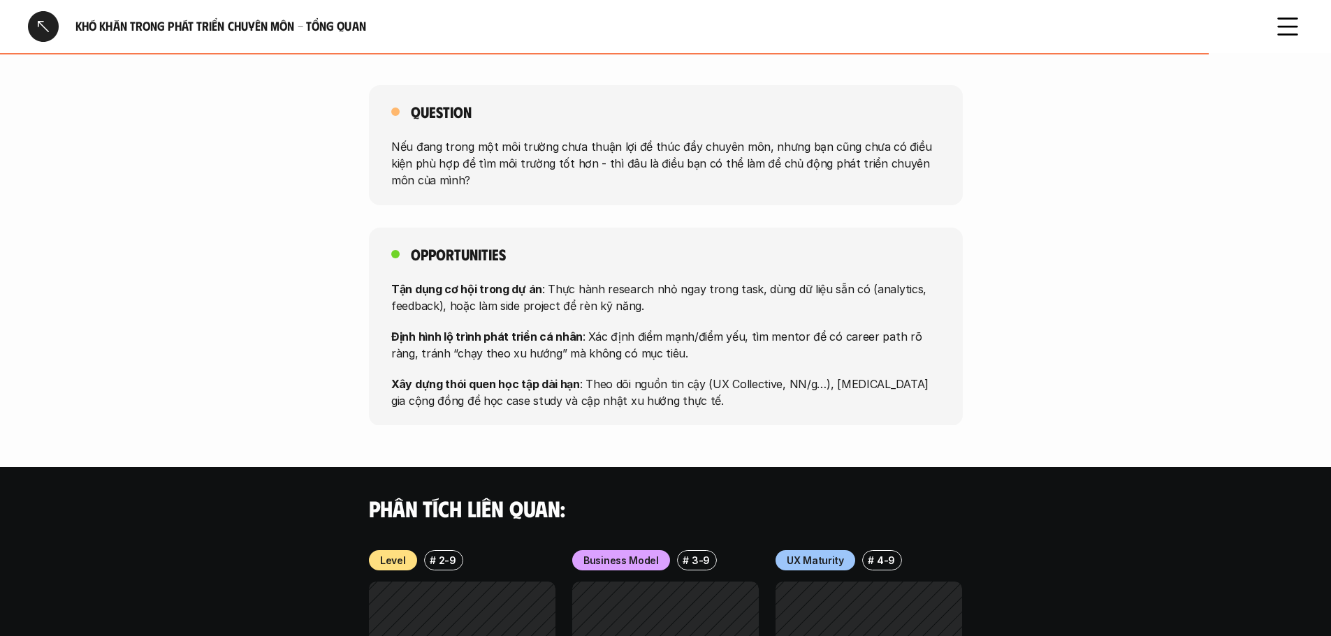
click at [536, 307] on p "Tận dụng cơ hội trong dự án : Thực hành research nhỏ ngay trong task, dùng dữ l…" at bounding box center [665, 297] width 549 height 34
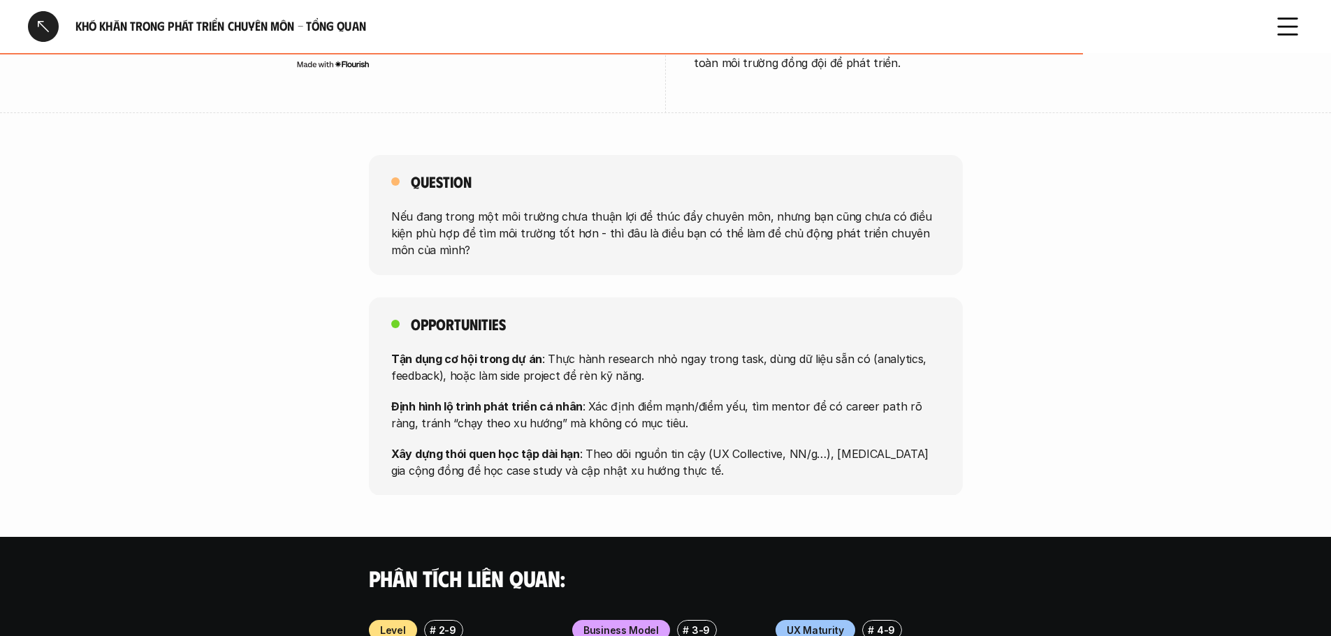
scroll to position [786, 0]
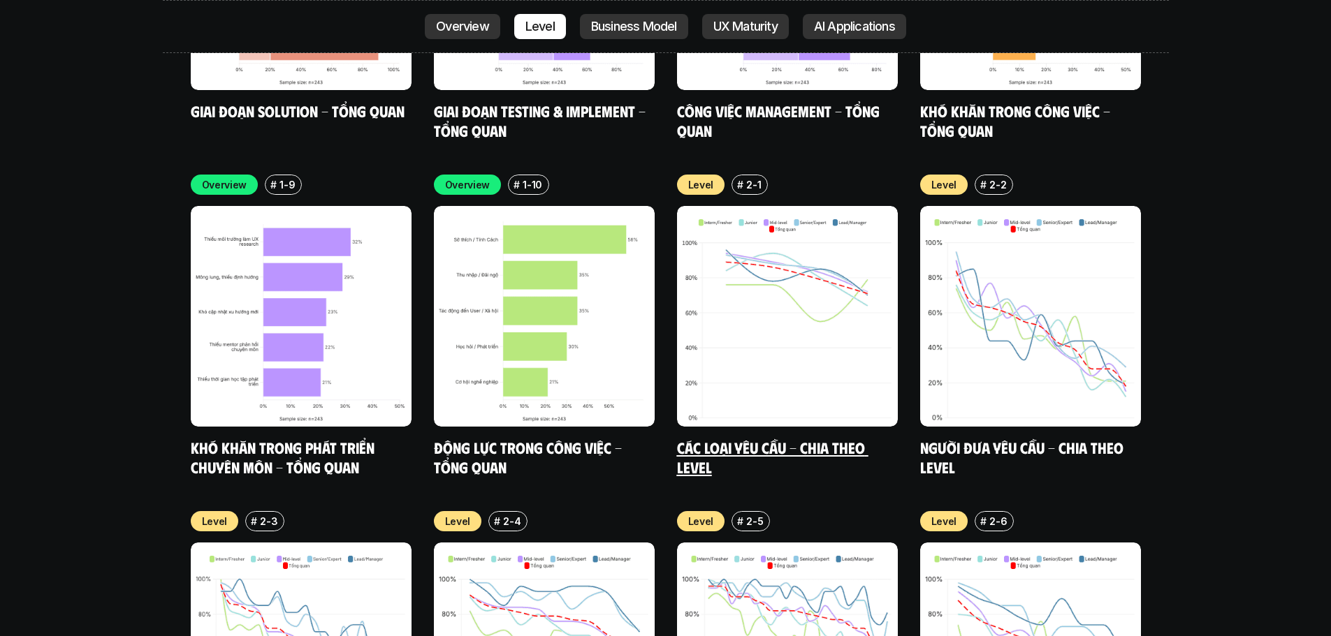
scroll to position [4704, 0]
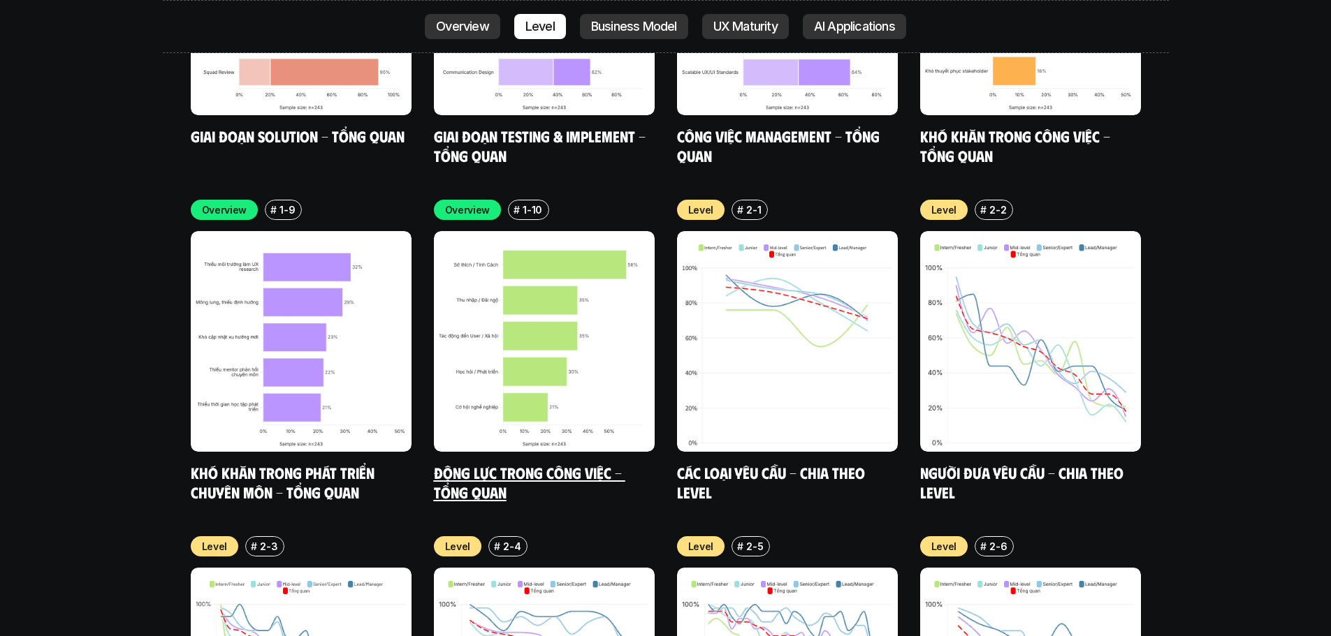
click at [600, 302] on img at bounding box center [544, 341] width 221 height 221
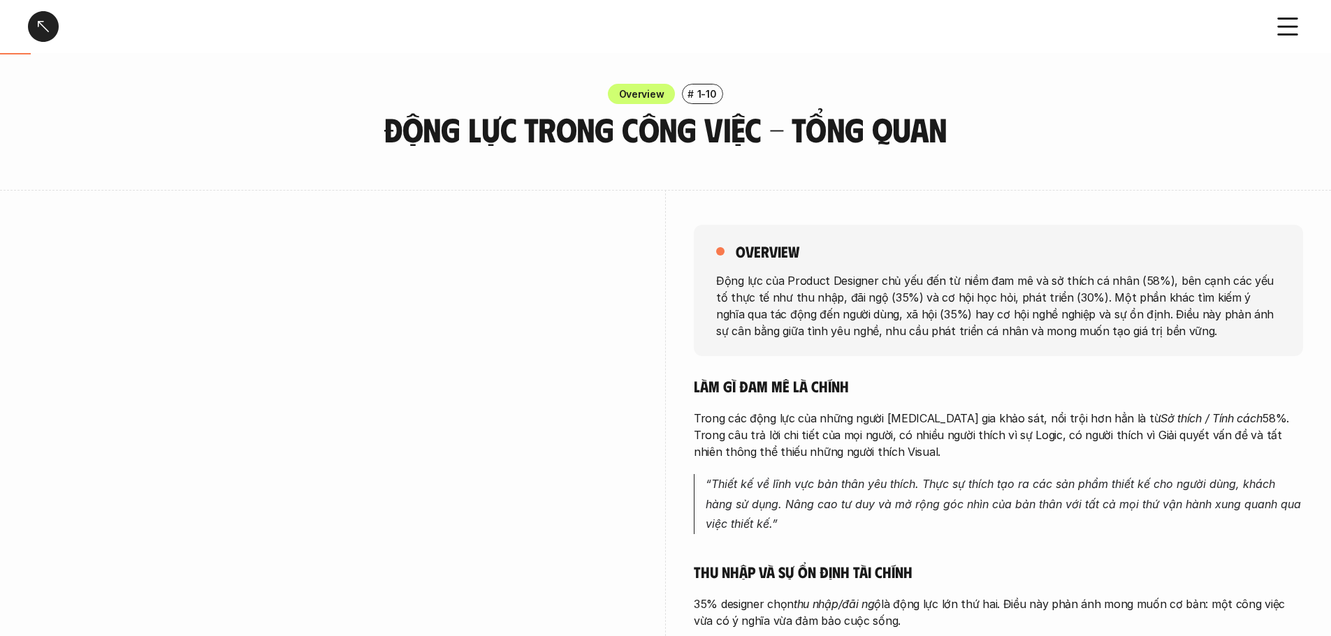
click at [1292, 32] on icon at bounding box center [1287, 26] width 31 height 31
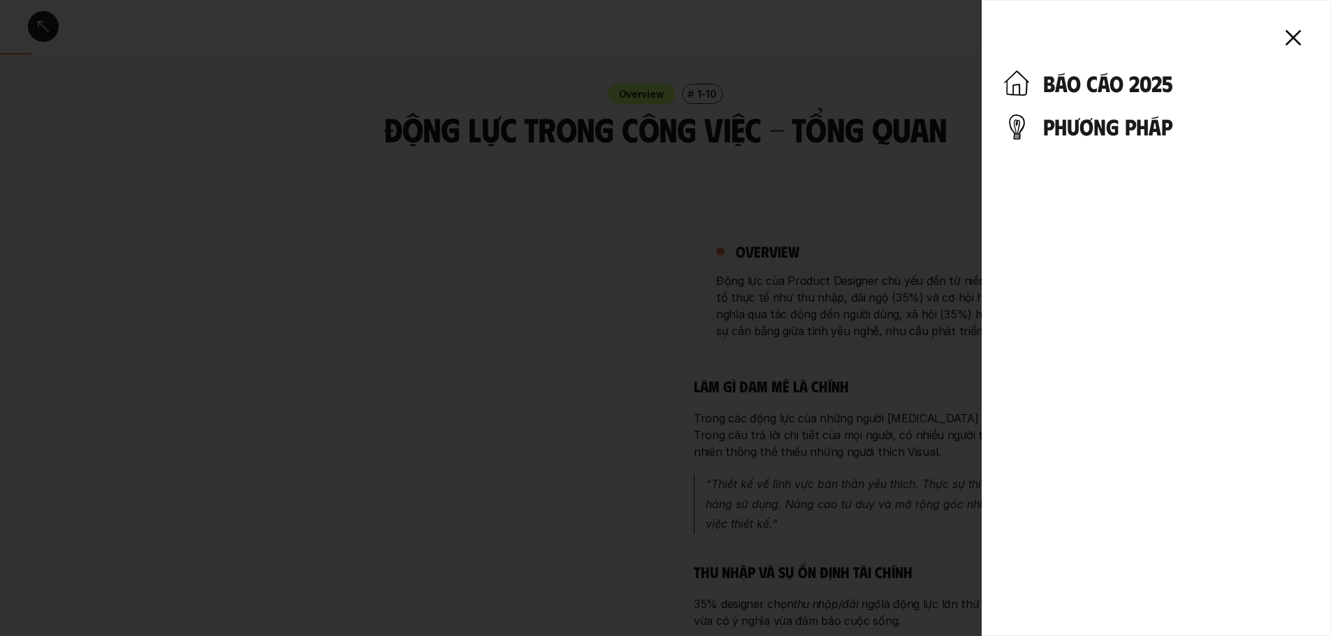
click at [1289, 41] on icon at bounding box center [1293, 37] width 31 height 31
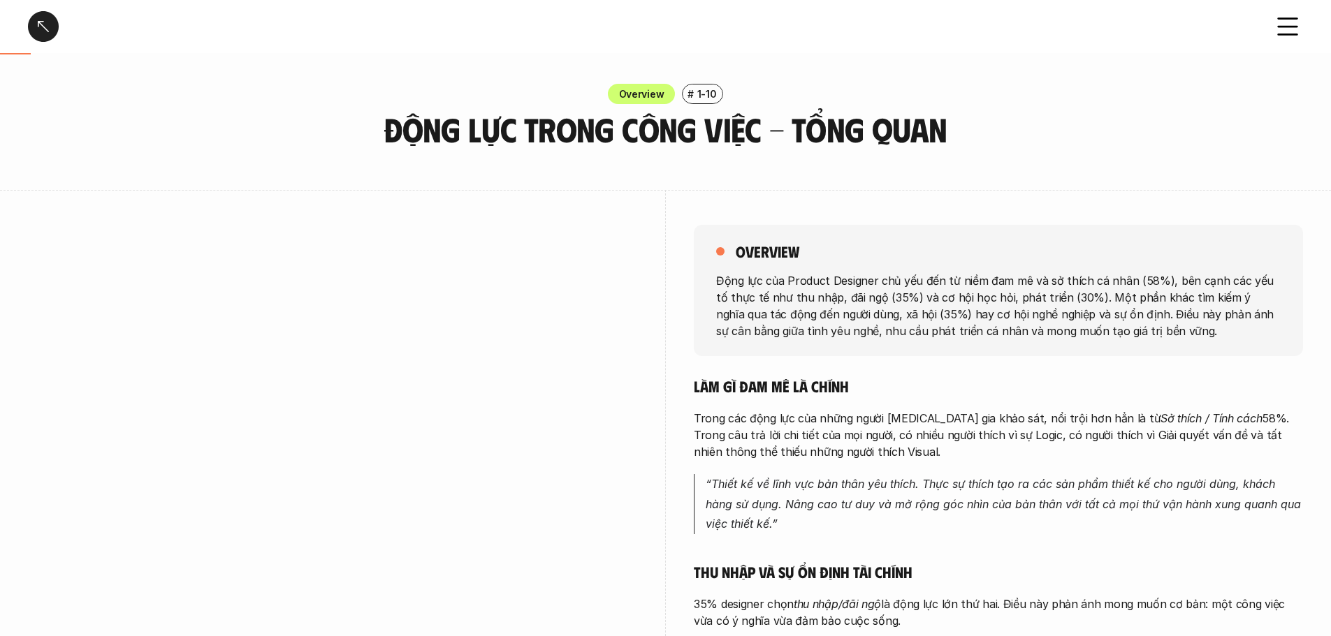
click at [1289, 32] on div at bounding box center [665, 318] width 1331 height 636
click at [1289, 32] on icon at bounding box center [1287, 26] width 31 height 31
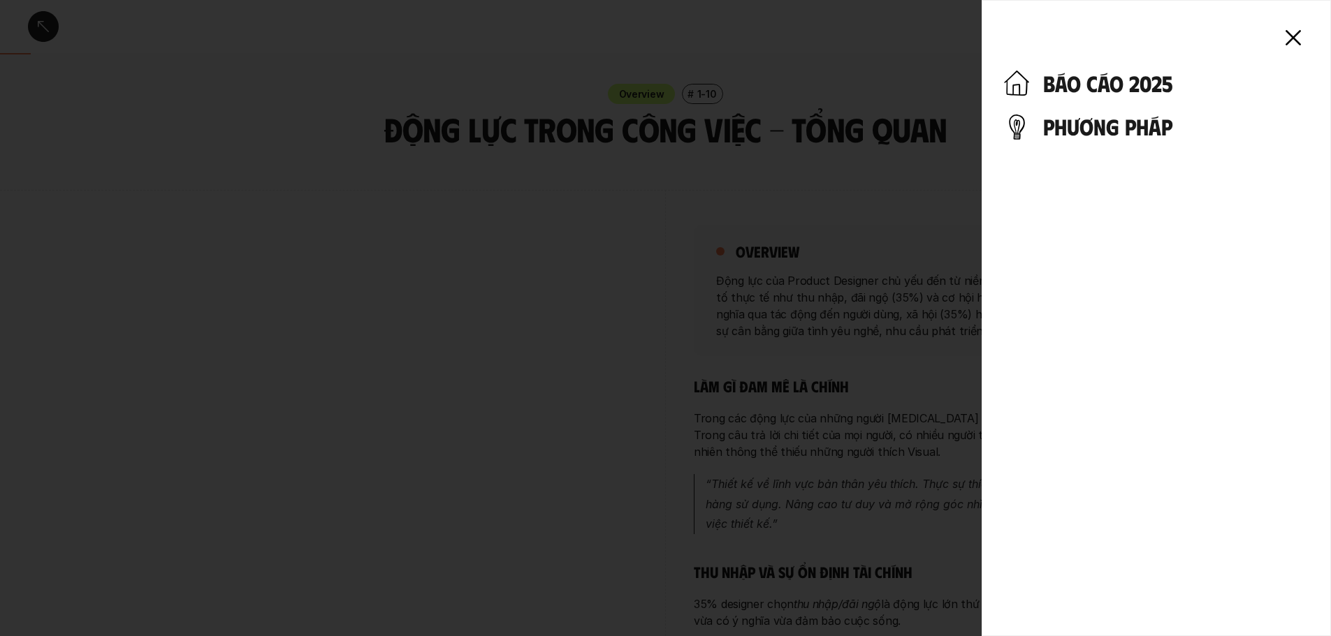
click at [1287, 35] on icon at bounding box center [1293, 37] width 31 height 31
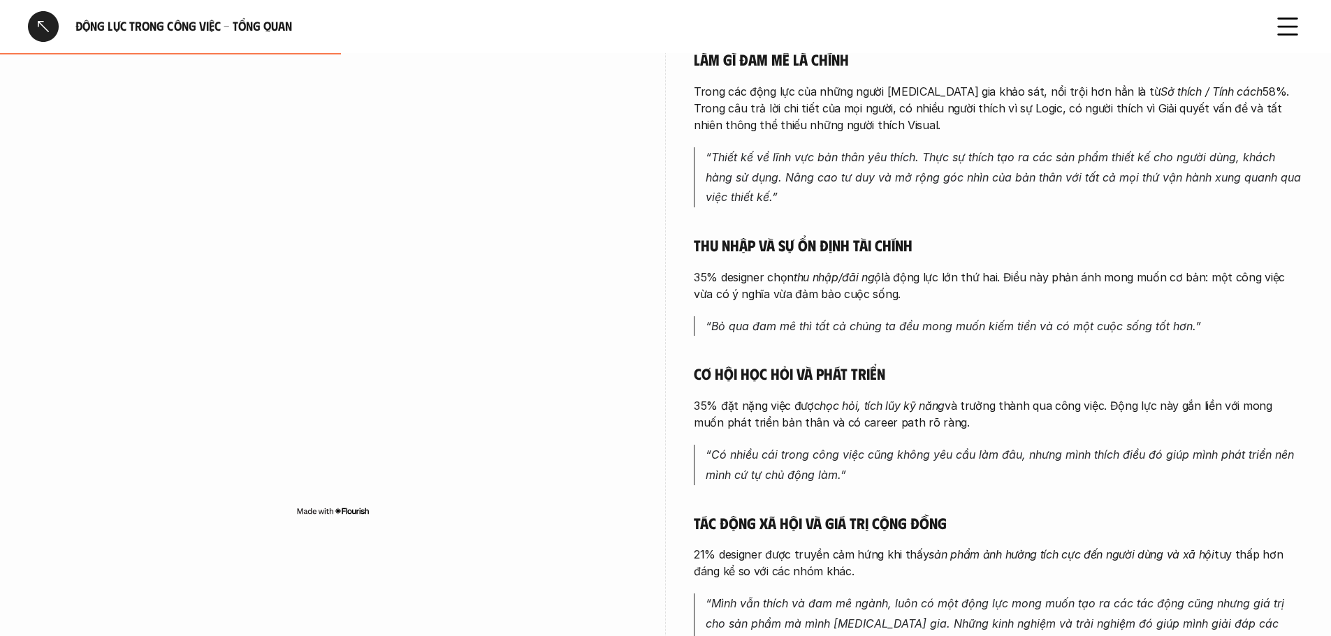
scroll to position [349, 0]
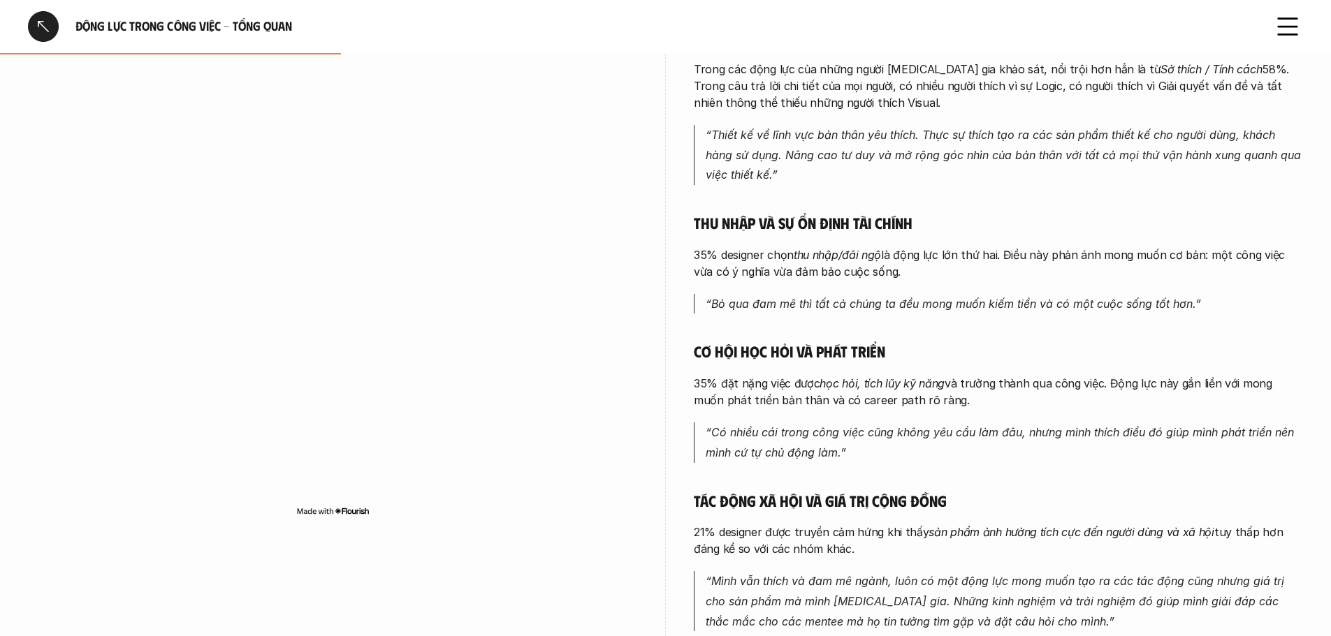
click at [993, 215] on h5 "Thu nhập và sự ổn định tài chính" at bounding box center [998, 223] width 609 height 20
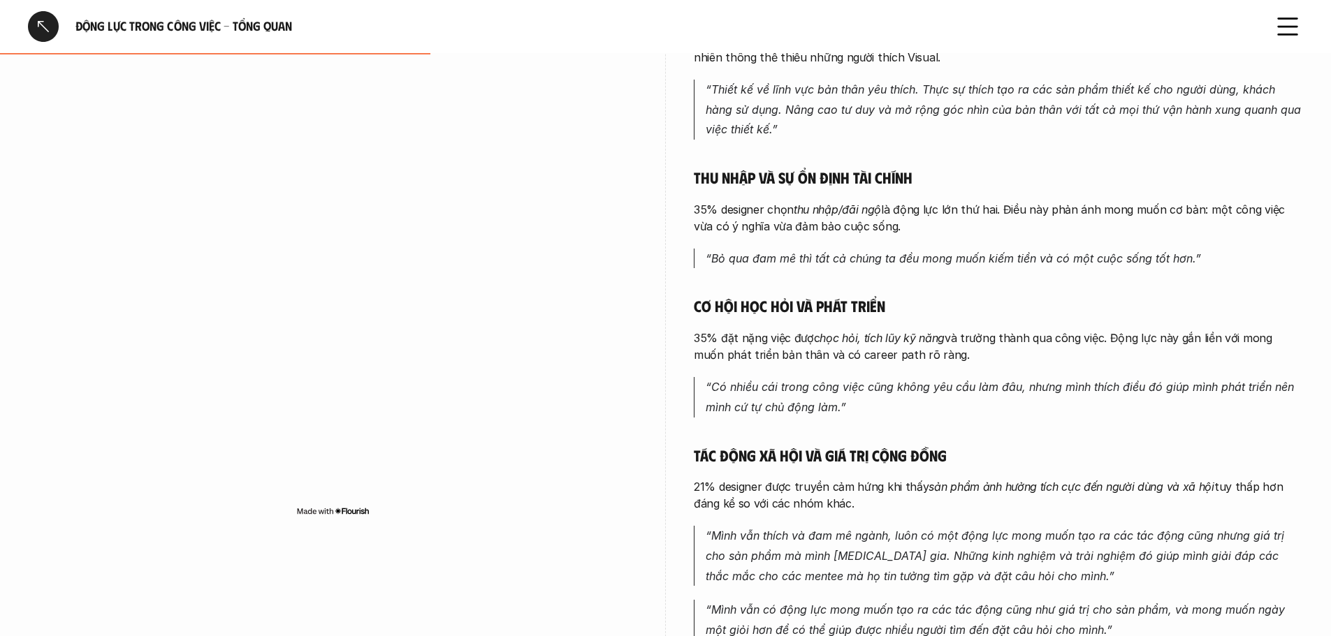
scroll to position [419, 0]
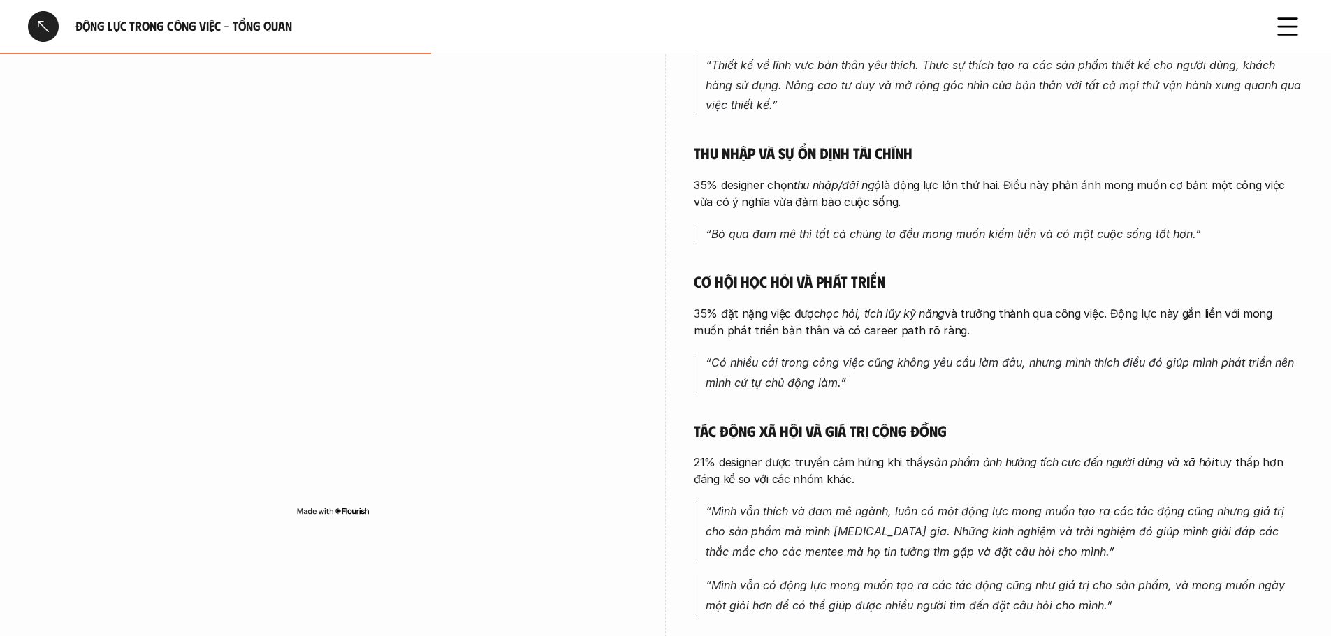
click at [993, 215] on div "Làm gì đam mê là chính Trong các động lực của những người [MEDICAL_DATA] gia kh…" at bounding box center [998, 286] width 609 height 659
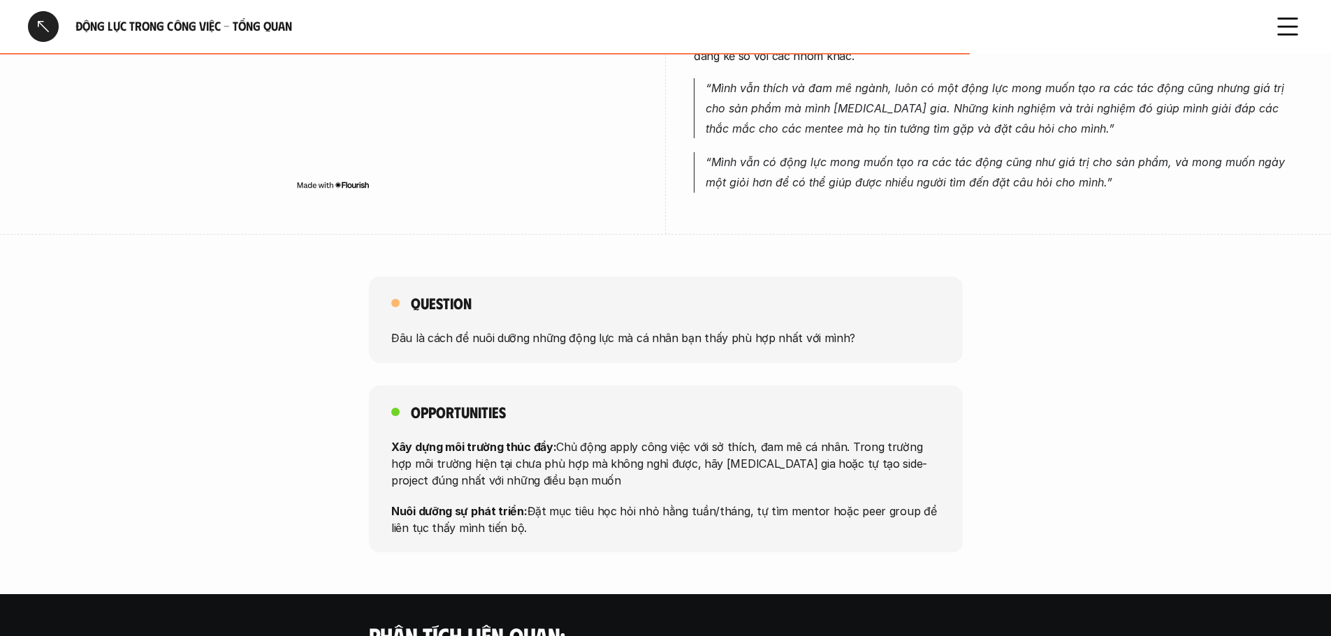
scroll to position [1048, 0]
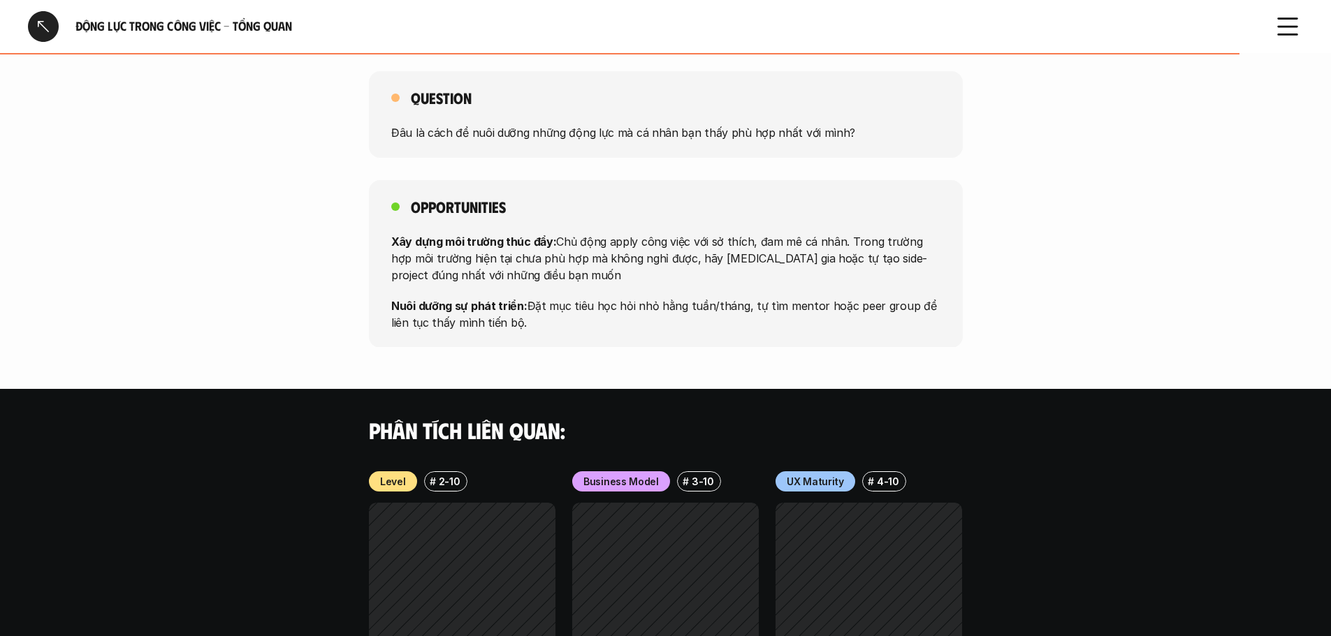
click at [981, 209] on div "Opportunities Xây dựng môi trường thúc đẩy: Chủ động apply công việc với sở thí…" at bounding box center [665, 264] width 1331 height 168
click at [1019, 207] on div "Opportunities Xây dựng môi trường thúc đẩy: Chủ động apply công việc với sở thí…" at bounding box center [665, 264] width 1331 height 168
drag, startPoint x: 1019, startPoint y: 207, endPoint x: 961, endPoint y: 166, distance: 70.7
click at [961, 166] on div "Question Đâu là cách để nuôi dưỡng những động lực mà cá nhân bạn thấy phù hợp n…" at bounding box center [665, 209] width 1331 height 276
click at [1010, 166] on div "Question Đâu là cách để nuôi dưỡng những động lực mà cá nhân bạn thấy phù hợp n…" at bounding box center [665, 209] width 1331 height 276
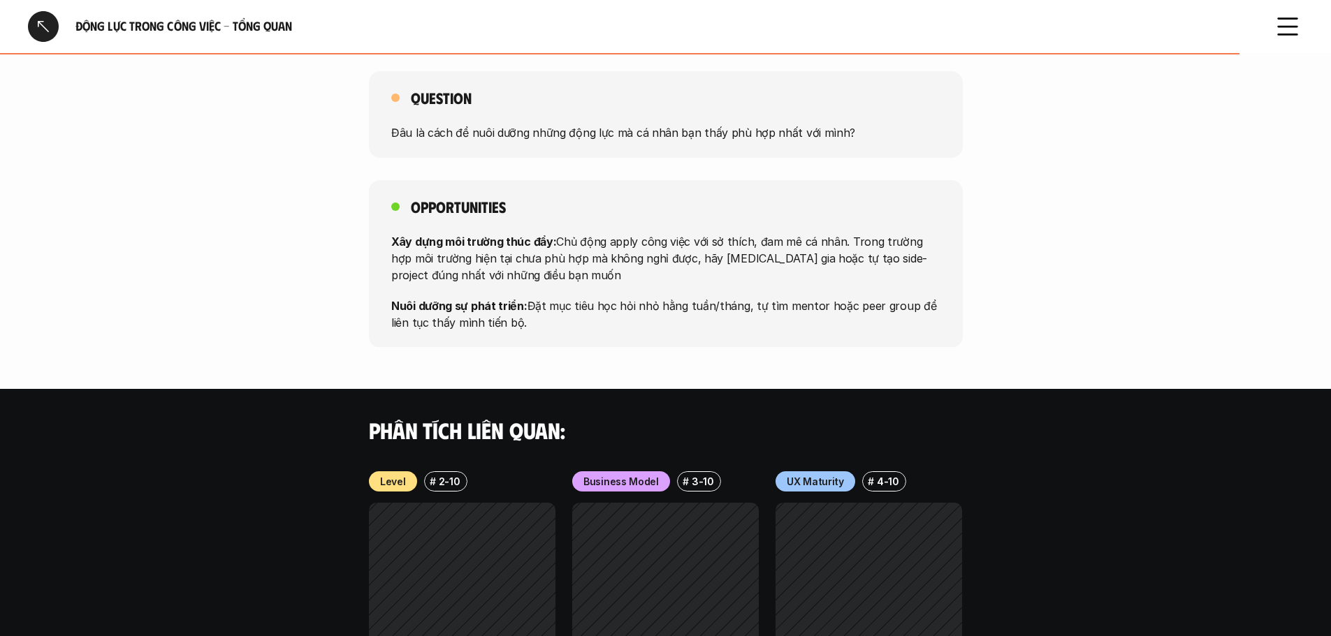
drag, startPoint x: 1010, startPoint y: 166, endPoint x: 984, endPoint y: 168, distance: 26.6
click at [984, 168] on div "Question Đâu là cách để nuôi dưỡng những động lực mà cá nhân bạn thấy phù hợp n…" at bounding box center [665, 209] width 1331 height 276
click at [974, 182] on div "Opportunities Xây dựng môi trường thúc đẩy: Chủ động apply công việc với sở thí…" at bounding box center [665, 264] width 1331 height 168
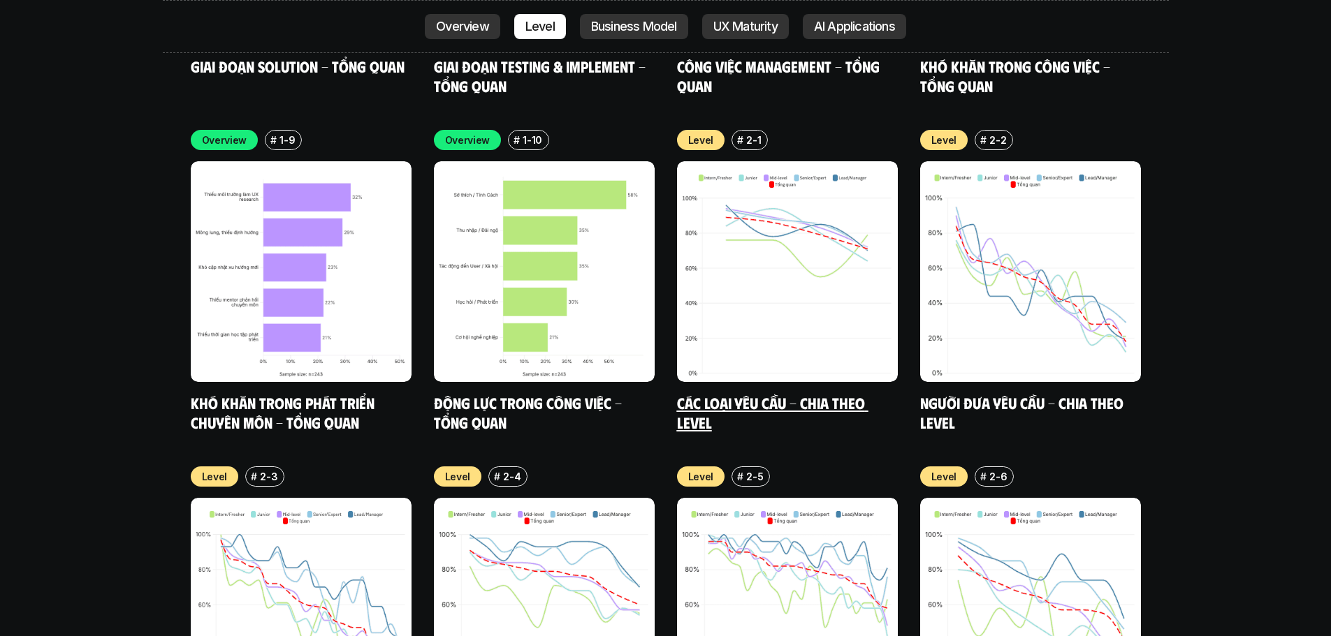
click at [807, 242] on img at bounding box center [787, 271] width 221 height 221
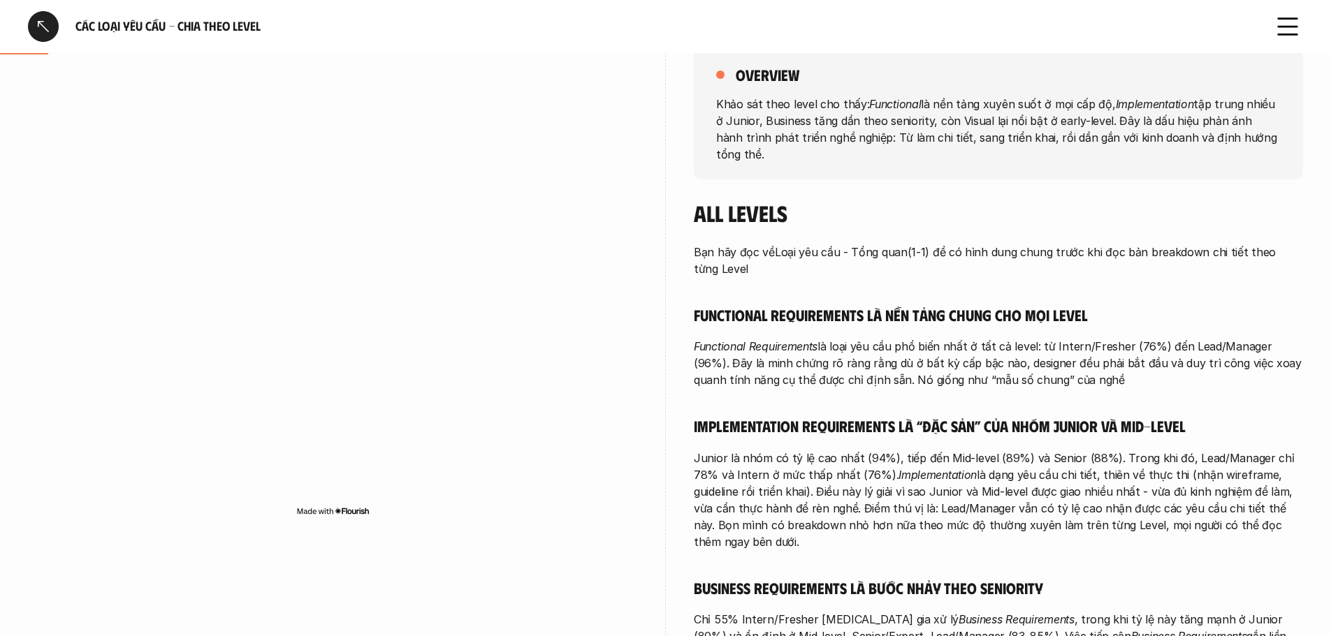
scroll to position [210, 0]
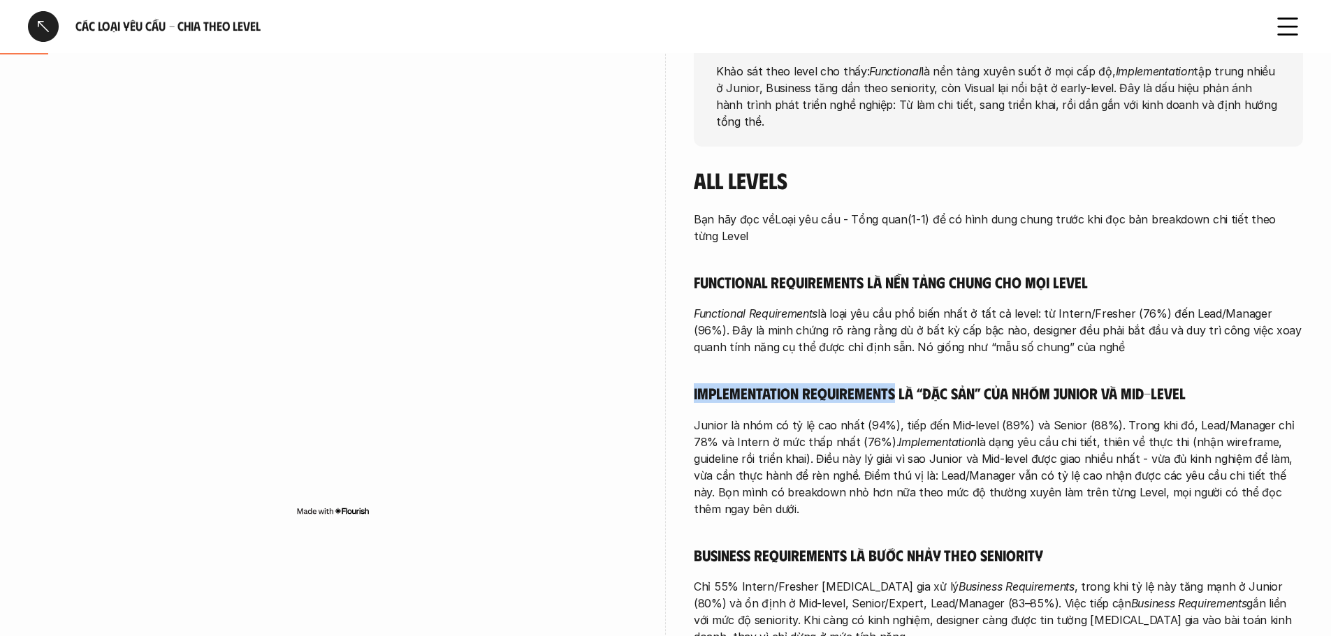
drag, startPoint x: 891, startPoint y: 377, endPoint x: 695, endPoint y: 382, distance: 196.4
click at [695, 384] on h5 "Implementation Requirements là “đặc sản” của nhóm Junior và Mid-level" at bounding box center [998, 394] width 609 height 20
click at [790, 396] on img at bounding box center [786, 402] width 18 height 18
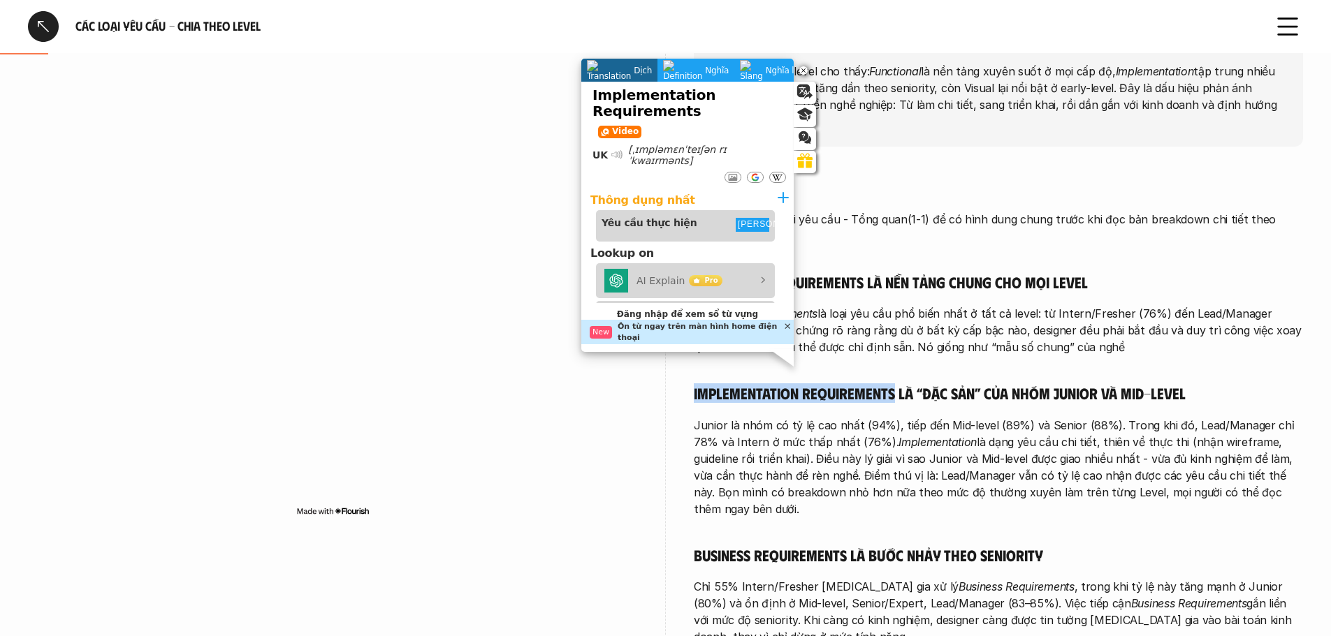
click at [890, 388] on div "Bạn hãy đọc về Loại yêu cầu - Tổng quan (1-1) để có hình dung chung trước khi đ…" at bounding box center [998, 484] width 609 height 546
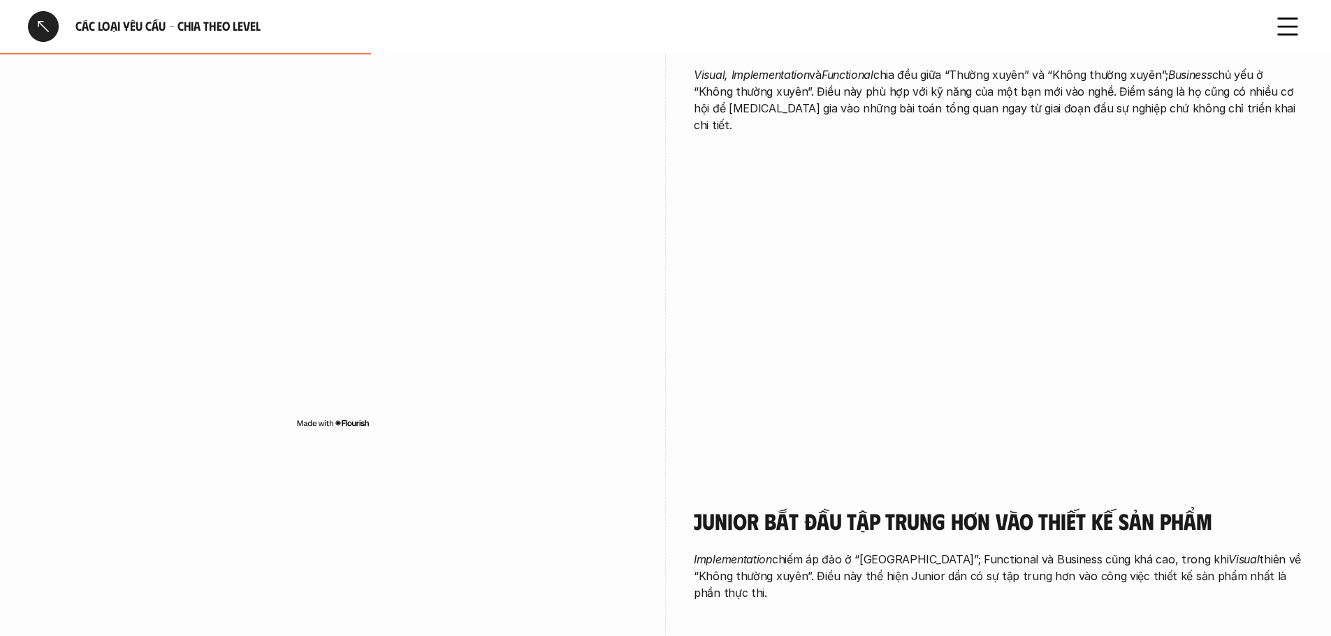
scroll to position [1118, 0]
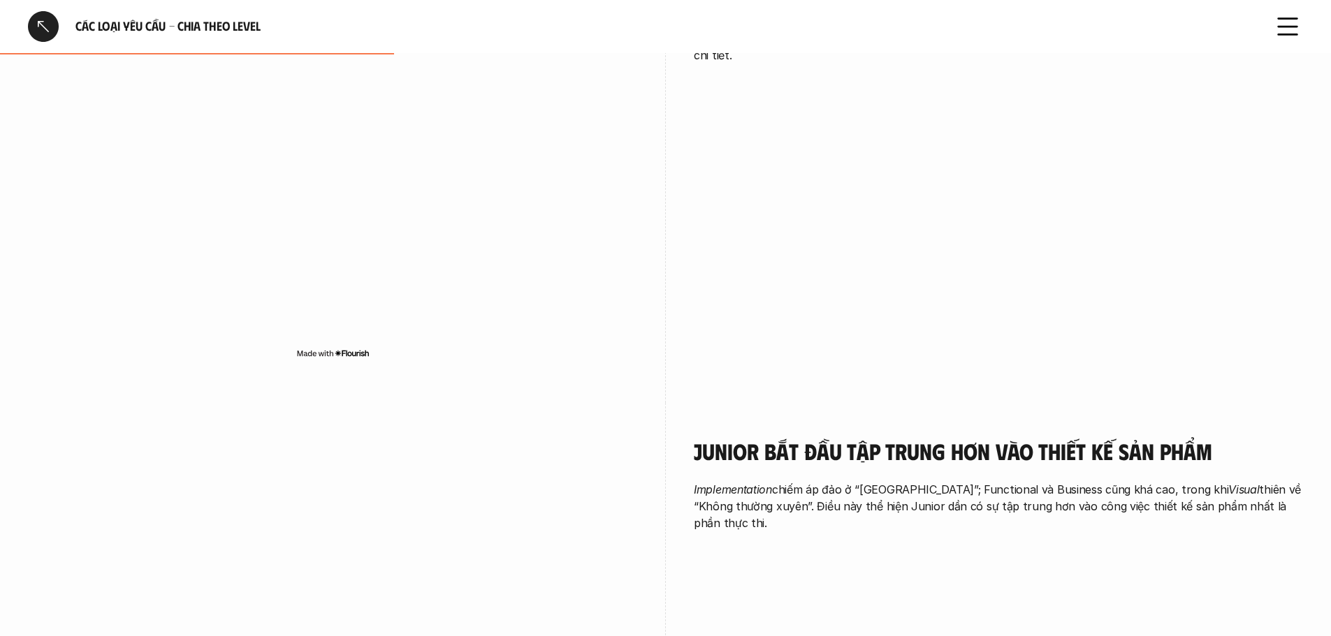
click at [947, 293] on div "Intern/Fresher - Người nhỏ làm việc nhỏ, vừa theo sức của mình Visual, Implemen…" at bounding box center [665, 147] width 1275 height 512
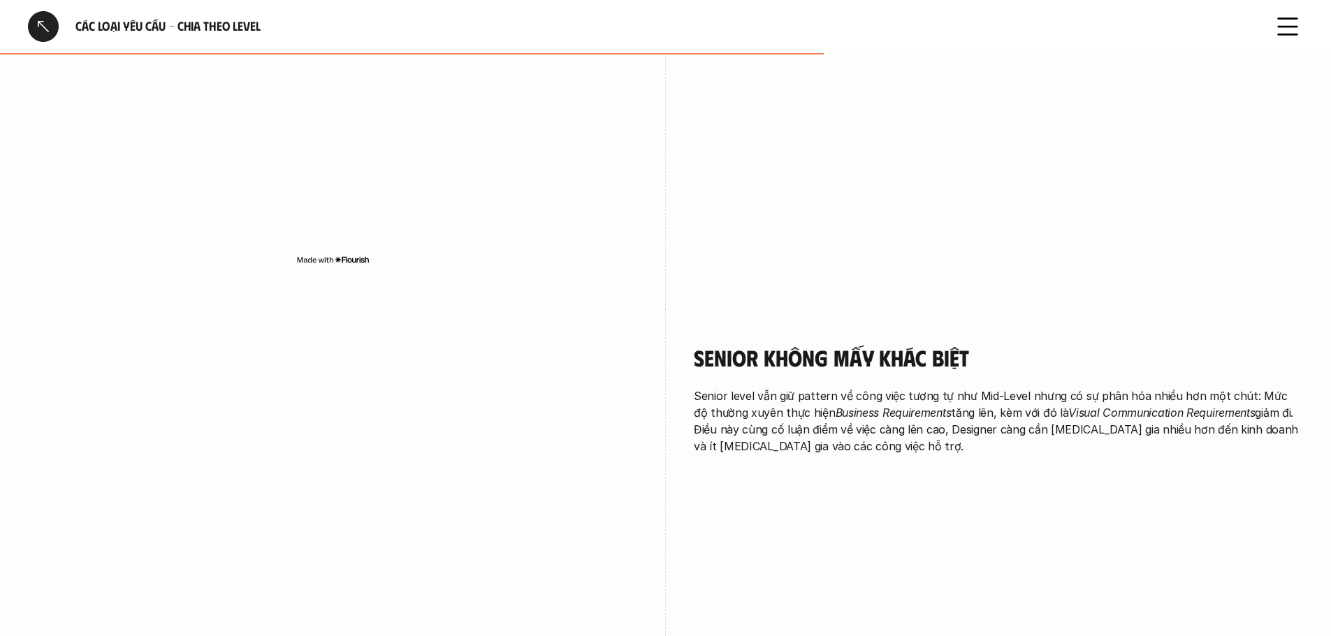
scroll to position [2305, 0]
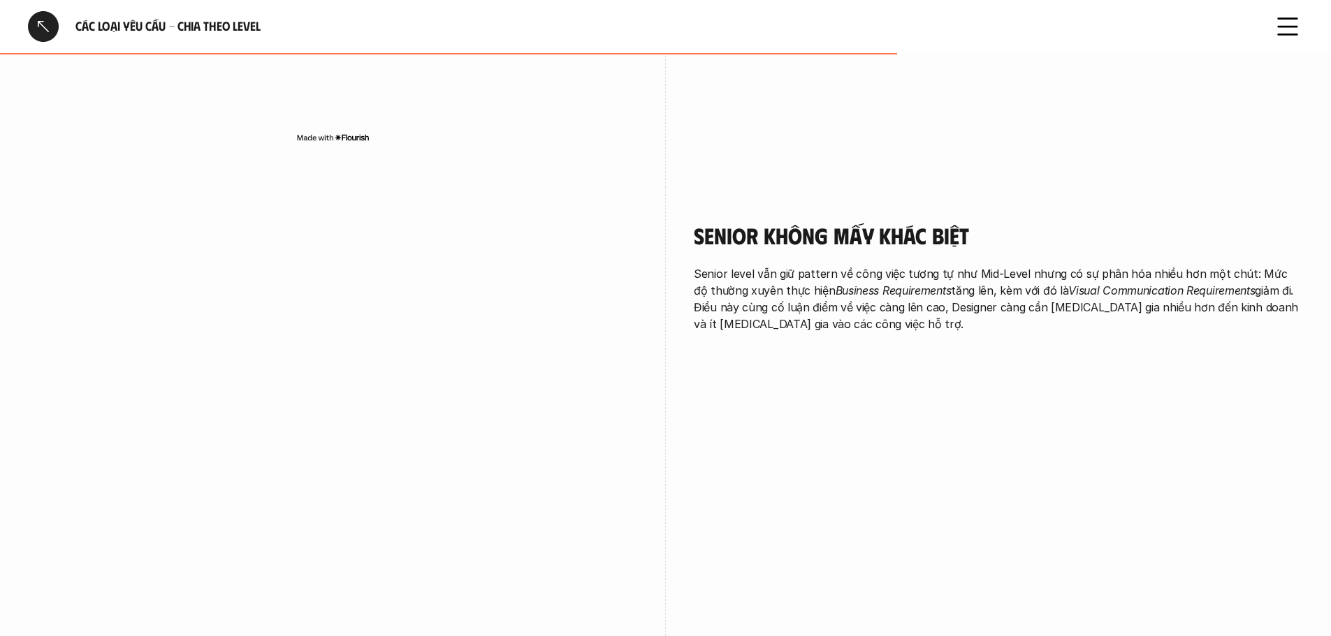
scroll to position [2445, 0]
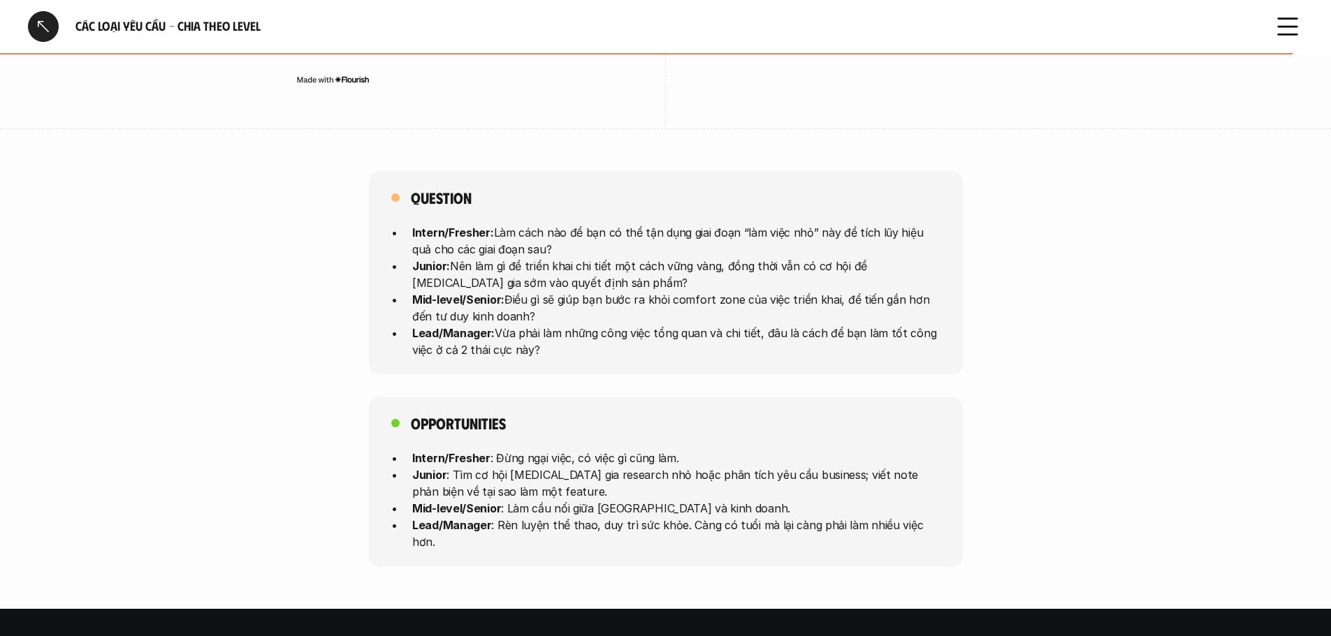
scroll to position [3493, 0]
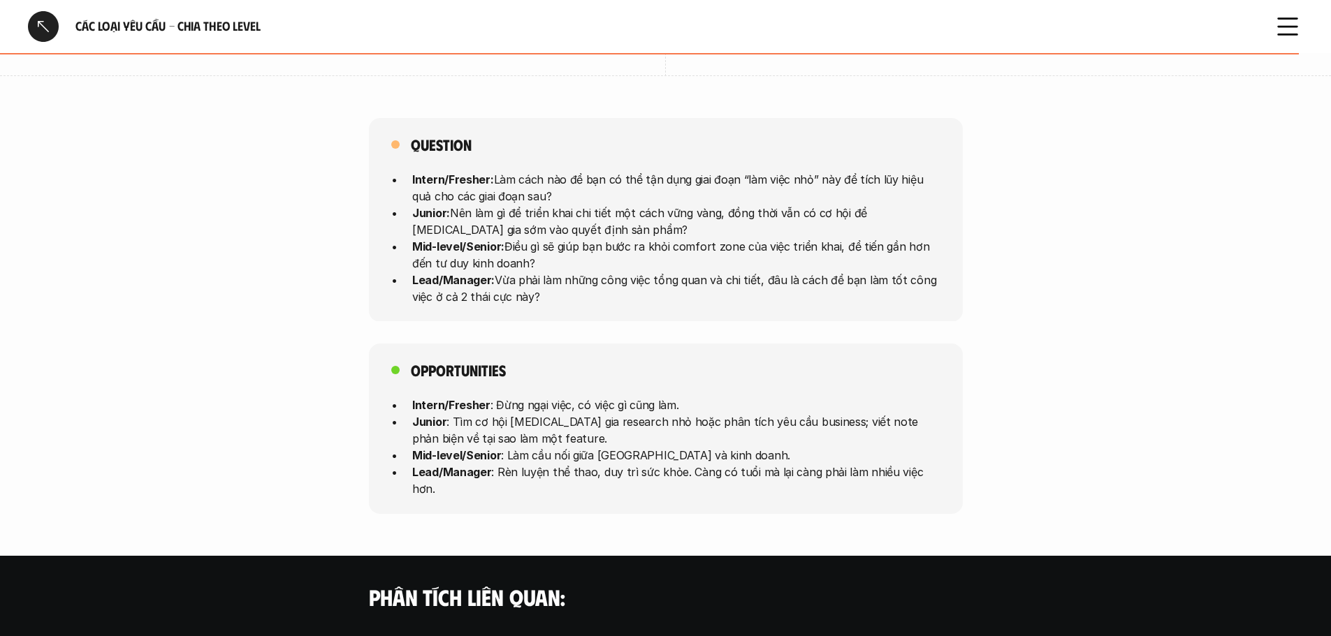
scroll to position [4774, 0]
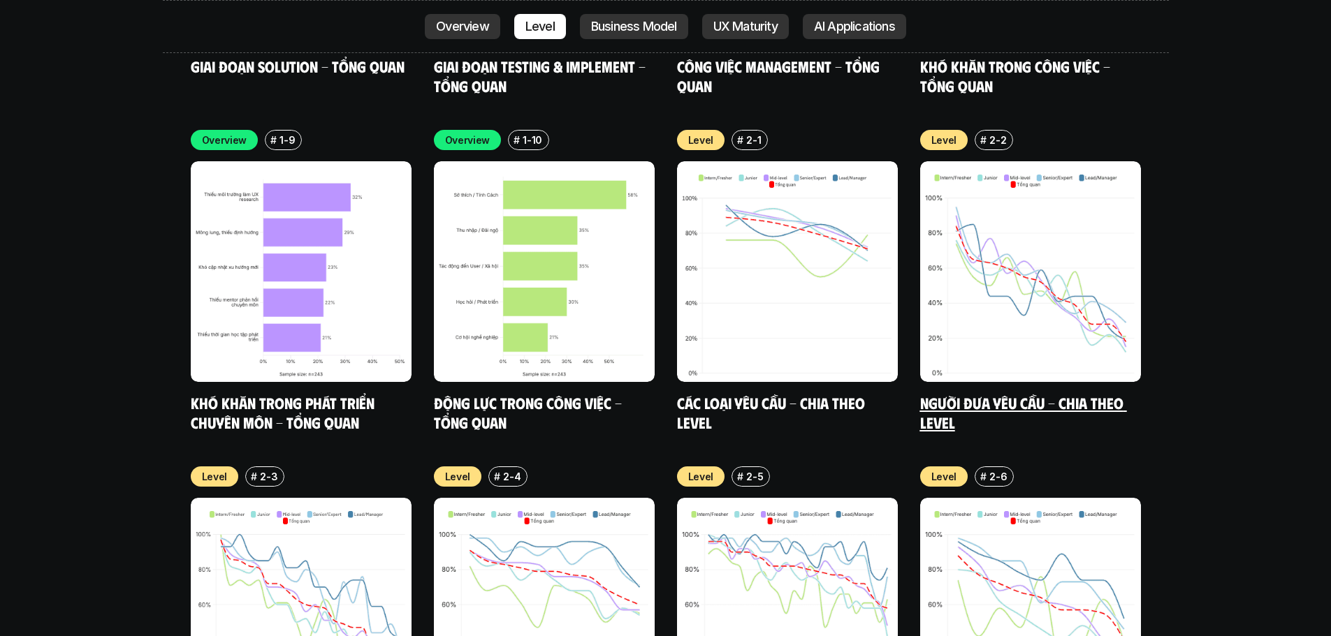
click at [987, 393] on link "Người đưa yêu cầu - Chia theo Level" at bounding box center [1023, 412] width 207 height 38
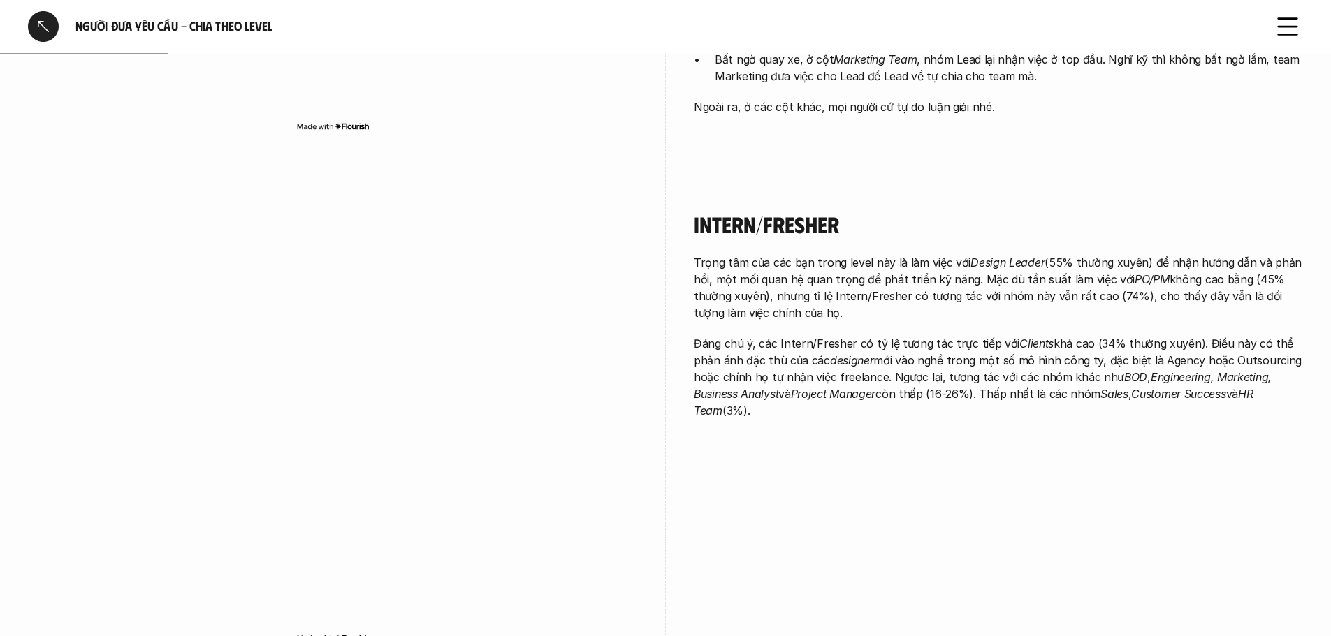
scroll to position [559, 0]
